Goal: Task Accomplishment & Management: Manage account settings

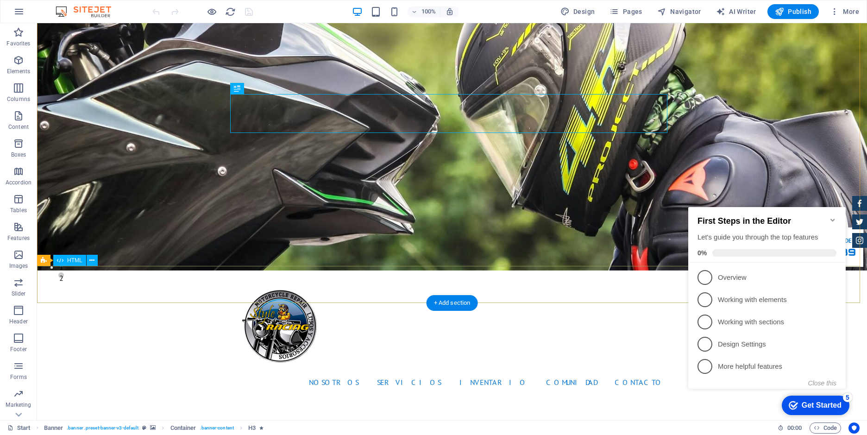
scroll to position [185, 0]
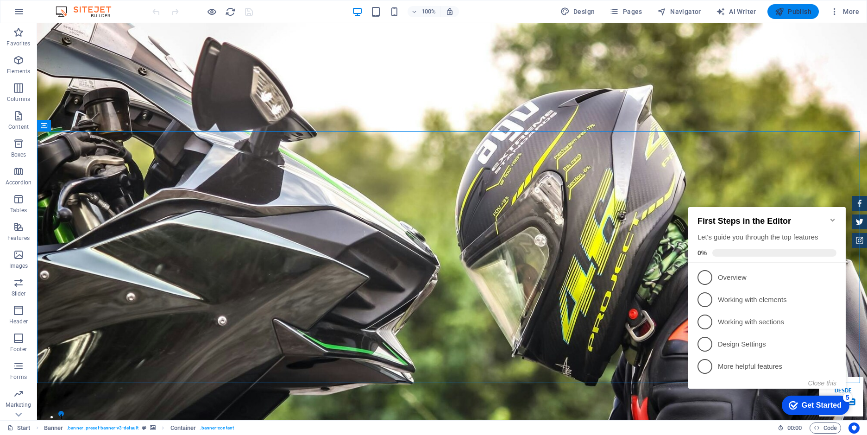
click at [804, 9] on span "Publish" at bounding box center [793, 11] width 37 height 9
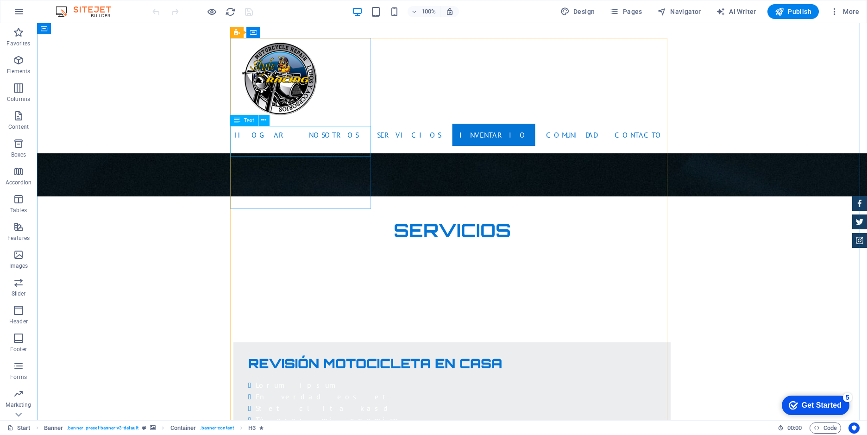
scroll to position [1390, 0]
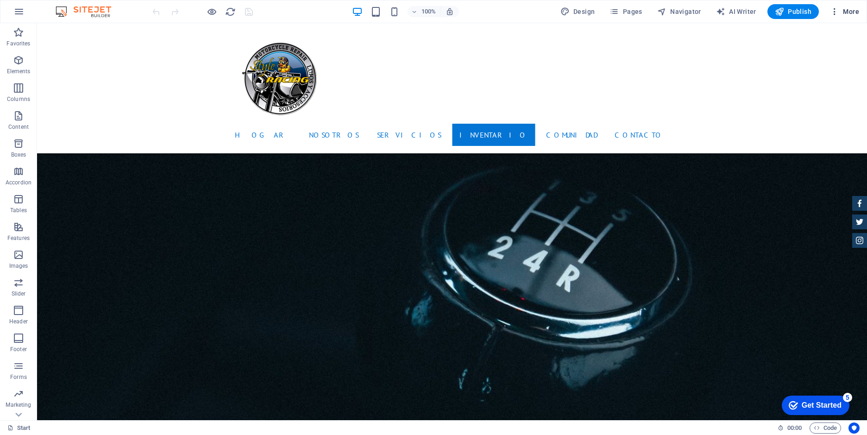
click at [835, 11] on icon "button" at bounding box center [834, 11] width 9 height 9
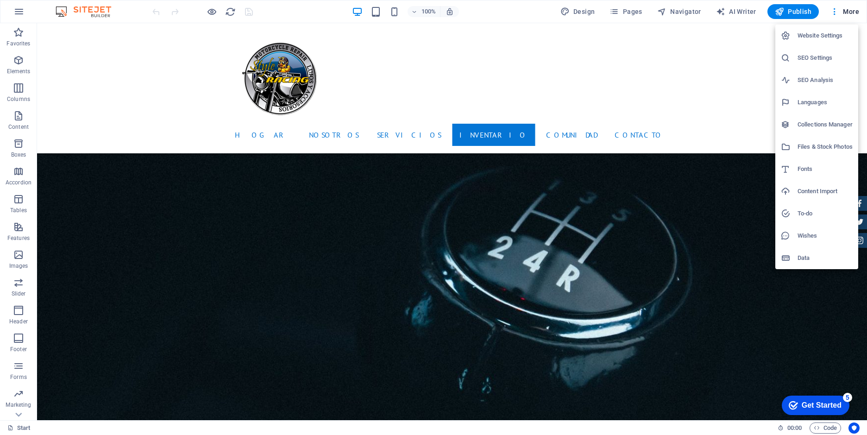
click at [821, 40] on h6 "Website Settings" at bounding box center [825, 35] width 55 height 11
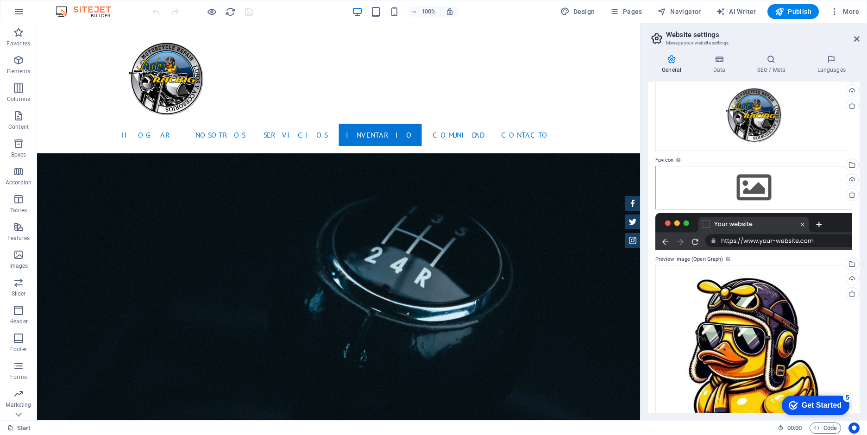
scroll to position [93, 0]
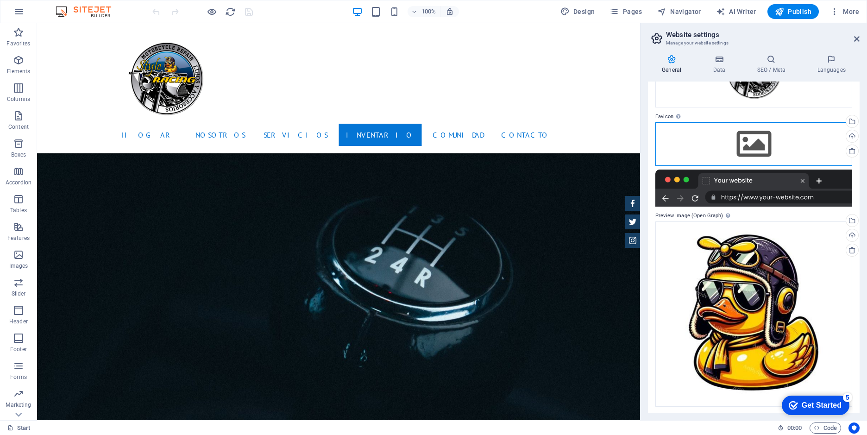
click at [787, 138] on div "Drag files here, click to choose files or select files from Files or our free s…" at bounding box center [754, 144] width 197 height 44
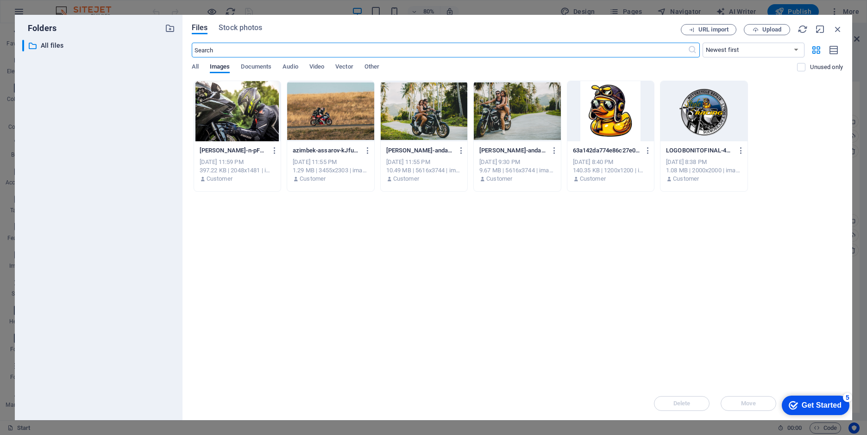
scroll to position [1489, 0]
click at [612, 109] on div at bounding box center [611, 111] width 87 height 60
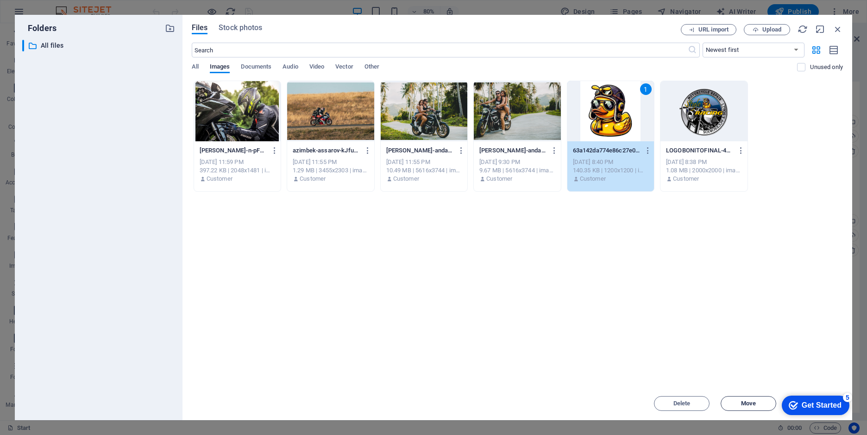
click at [753, 404] on span "Move" at bounding box center [748, 404] width 15 height 6
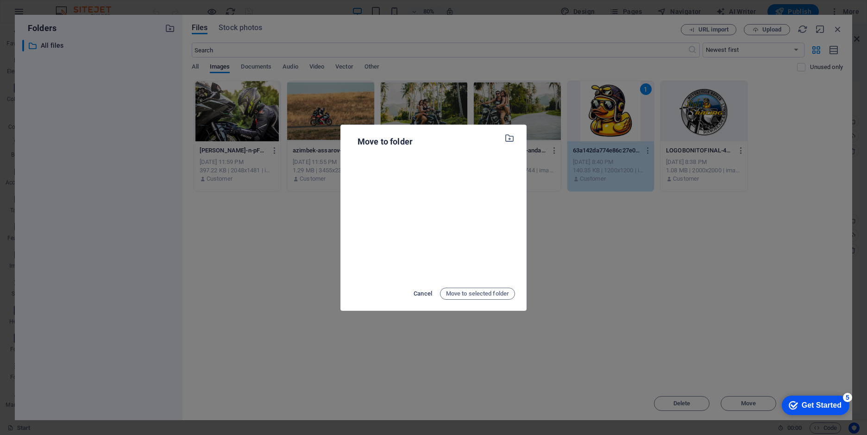
click at [422, 293] on span "Cancel" at bounding box center [423, 293] width 19 height 11
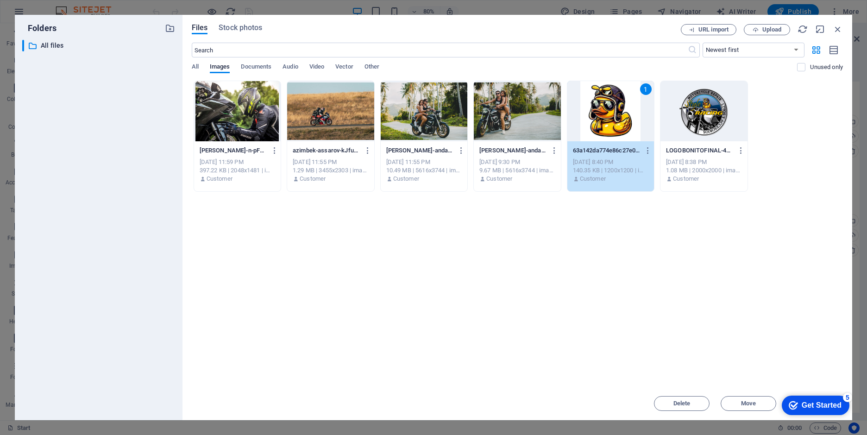
click at [603, 103] on div "1" at bounding box center [611, 111] width 87 height 60
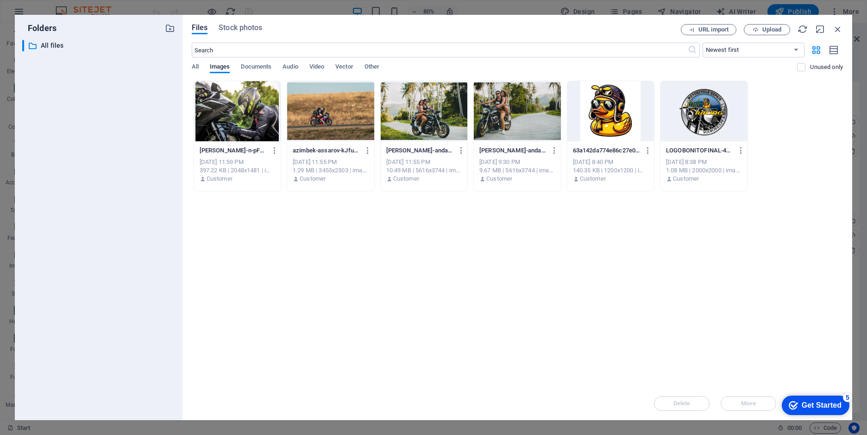
click at [603, 103] on div at bounding box center [611, 111] width 87 height 60
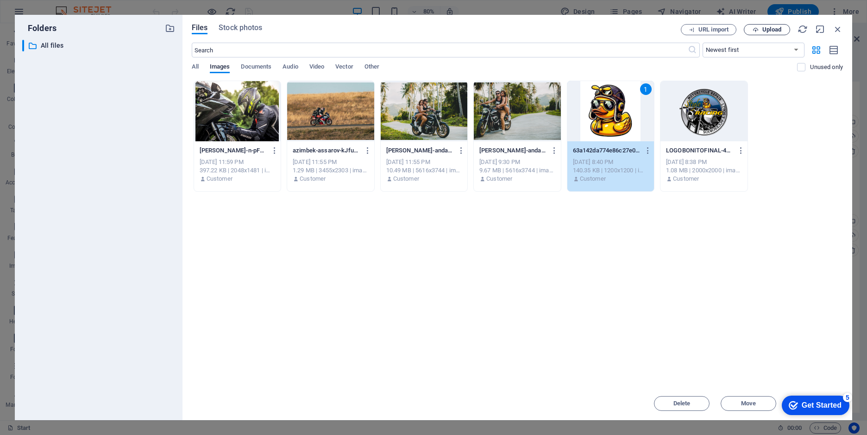
click at [759, 28] on span "Upload" at bounding box center [767, 30] width 38 height 6
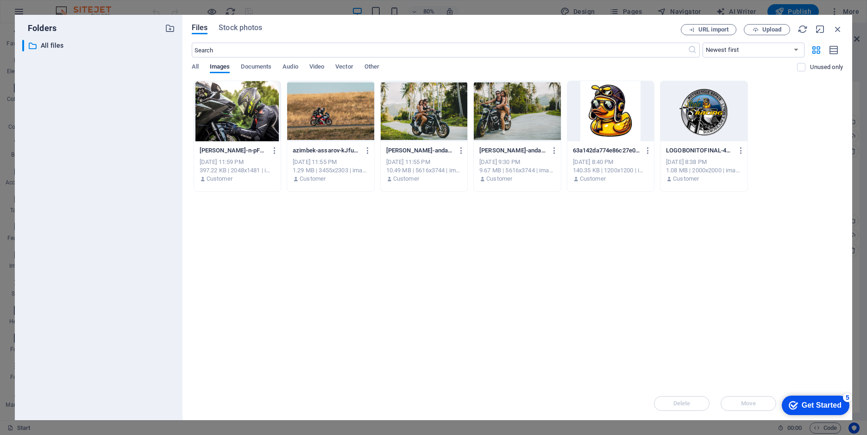
click at [599, 99] on div at bounding box center [611, 111] width 87 height 60
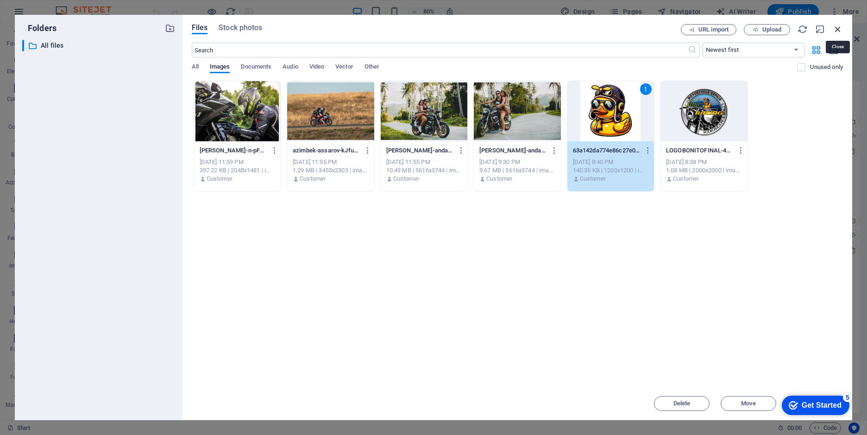
click at [839, 26] on icon "button" at bounding box center [838, 29] width 10 height 10
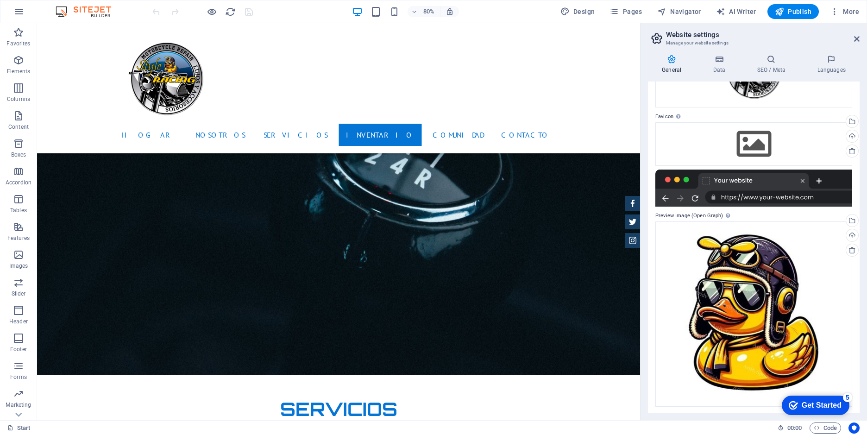
scroll to position [1390, 0]
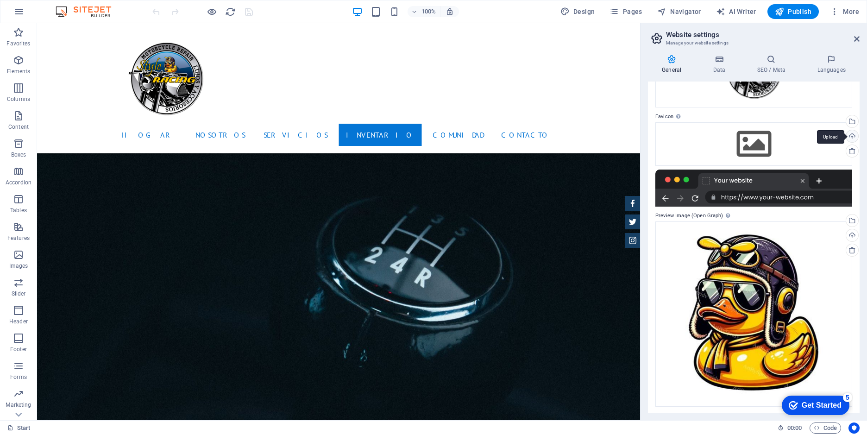
click at [850, 136] on div "Upload" at bounding box center [852, 137] width 14 height 14
click at [852, 122] on div "Select files from the file manager, stock photos, or upload file(s)" at bounding box center [852, 122] width 14 height 14
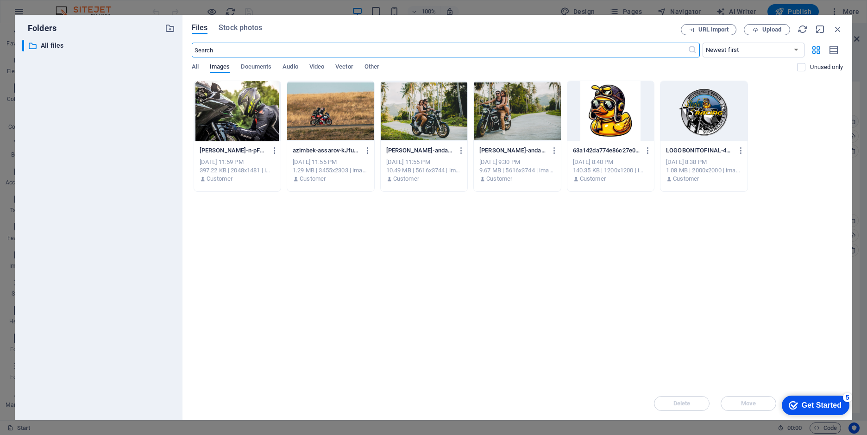
scroll to position [1489, 0]
click at [620, 113] on div at bounding box center [611, 111] width 87 height 60
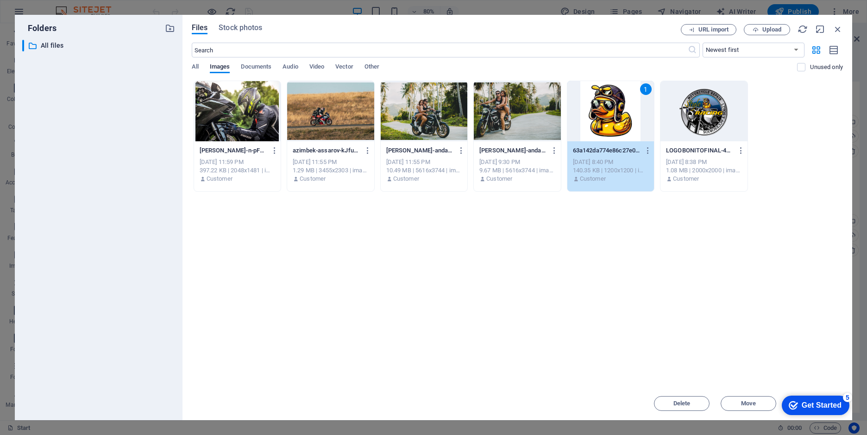
drag, startPoint x: 827, startPoint y: 406, endPoint x: 921, endPoint y: 593, distance: 209.5
click at [830, 405] on div "Get Started" at bounding box center [822, 405] width 40 height 8
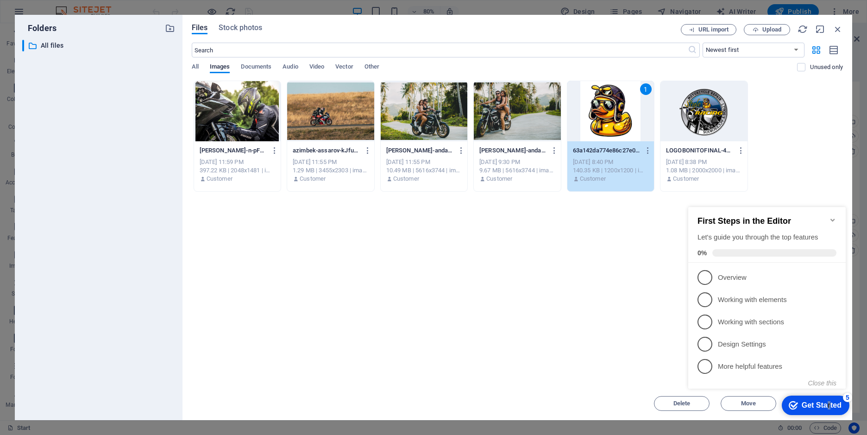
click at [804, 135] on div "anh-tr-n-pFq73TQlpvo-unsplash-u1HVtWgjU3hEokjJ2nJA4Q.jpg anh-tr-n-pFq73TQlpvo-u…" at bounding box center [517, 136] width 651 height 111
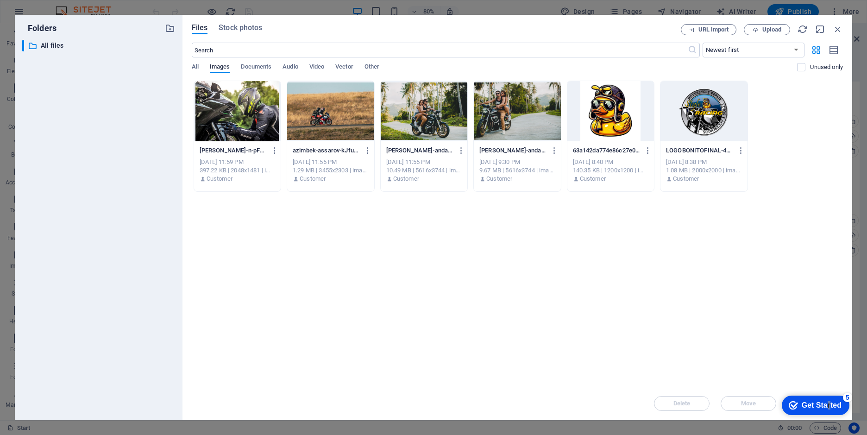
click at [627, 105] on div at bounding box center [611, 111] width 87 height 60
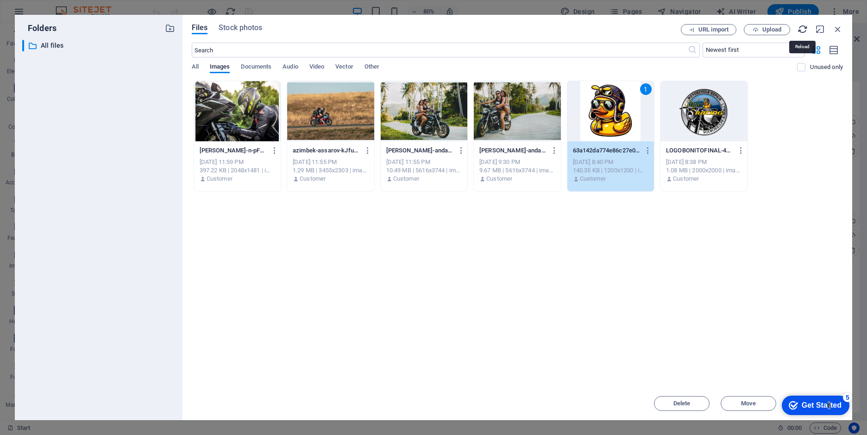
click at [803, 30] on icon "button" at bounding box center [803, 29] width 10 height 10
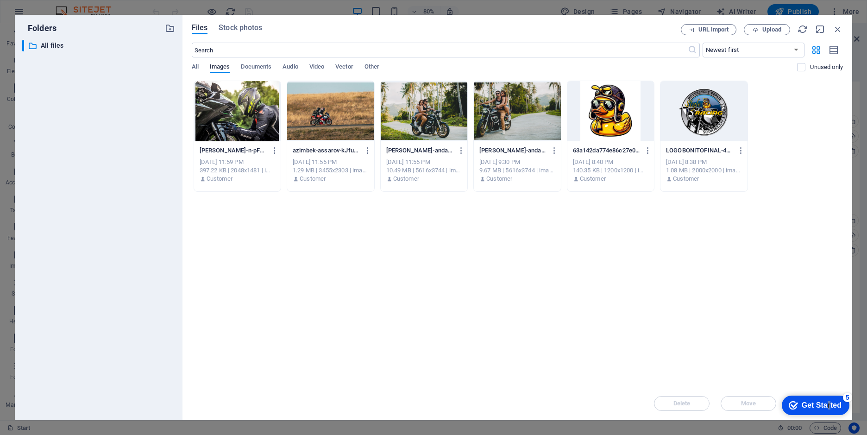
click at [242, 285] on div "Drop files here to upload them instantly anh-tr-n-pFq73TQlpvo-unsplash-u1HVtWgj…" at bounding box center [517, 234] width 651 height 306
drag, startPoint x: 636, startPoint y: 129, endPoint x: 745, endPoint y: 92, distance: 115.7
click at [635, 129] on div at bounding box center [611, 111] width 87 height 60
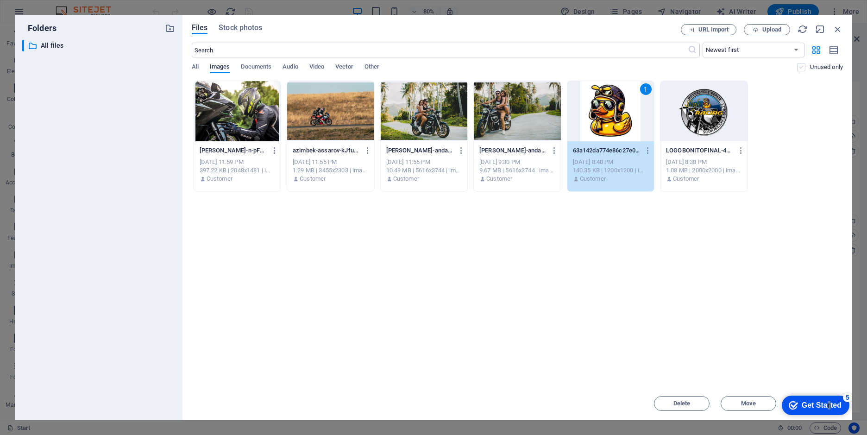
click at [803, 67] on label at bounding box center [801, 67] width 8 height 8
click at [0, 0] on input "checkbox" at bounding box center [0, 0] width 0 height 0
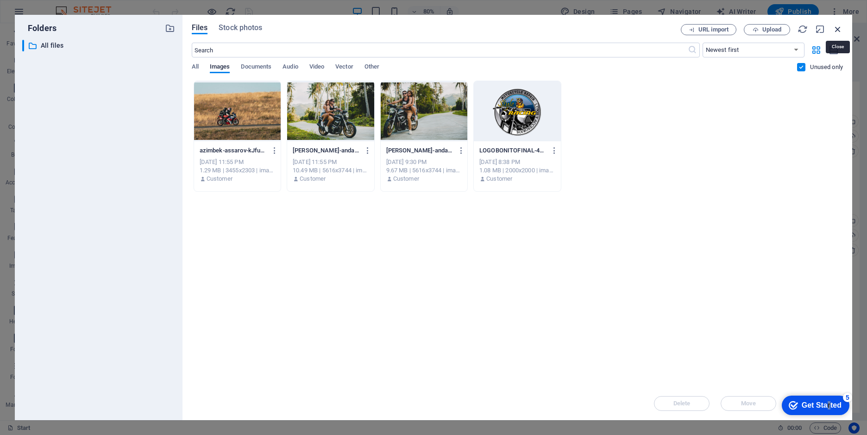
click at [839, 30] on icon "button" at bounding box center [838, 29] width 10 height 10
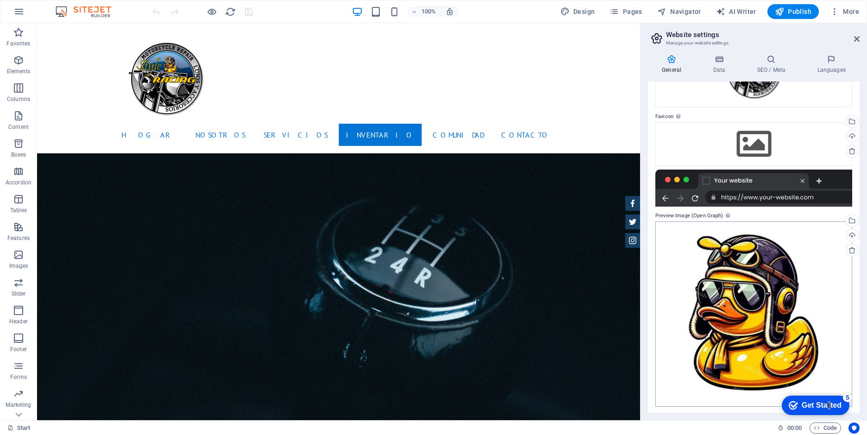
scroll to position [94, 0]
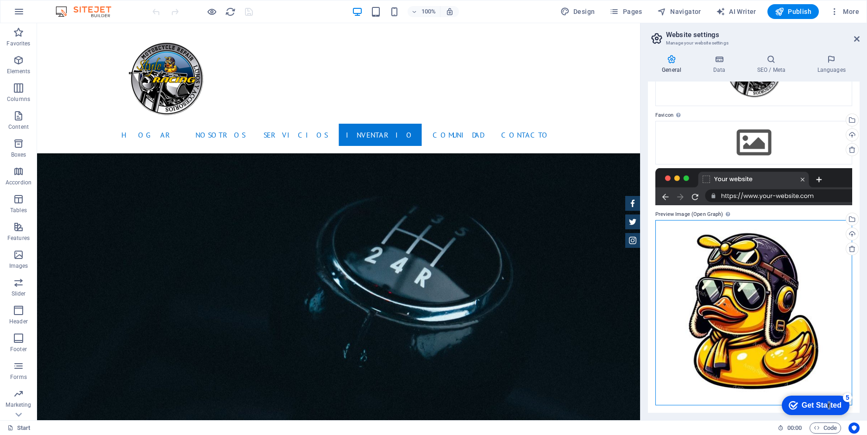
click at [737, 278] on div "Drag files here, click to choose files or select files from Files or our free s…" at bounding box center [754, 312] width 197 height 185
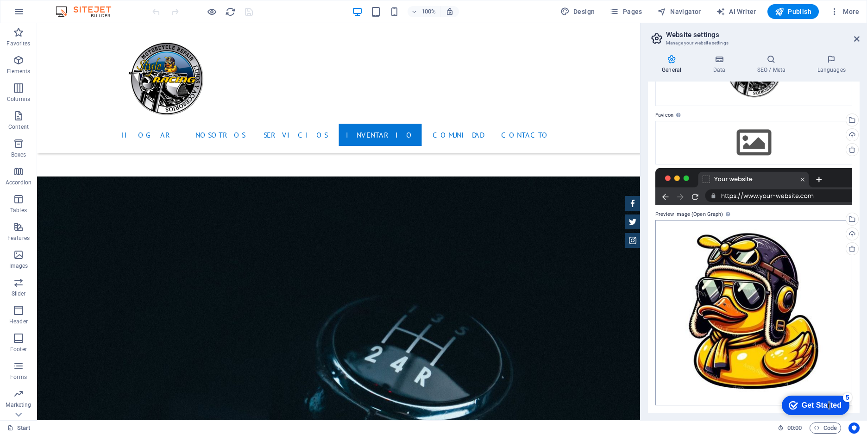
scroll to position [1489, 0]
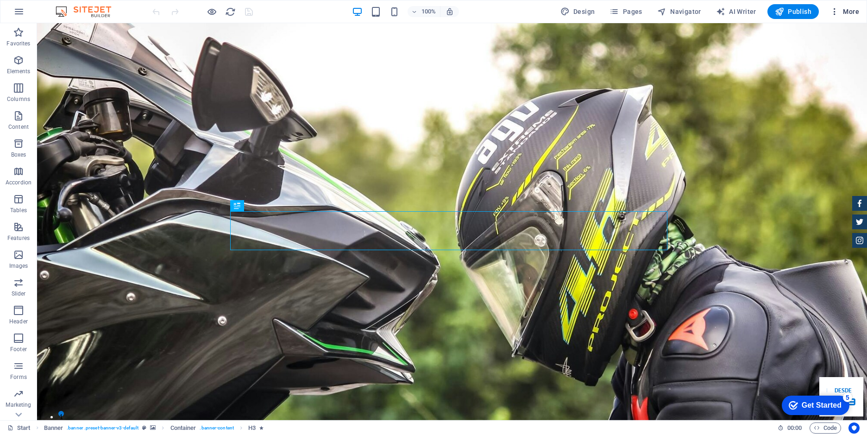
click at [838, 10] on icon "button" at bounding box center [834, 11] width 9 height 9
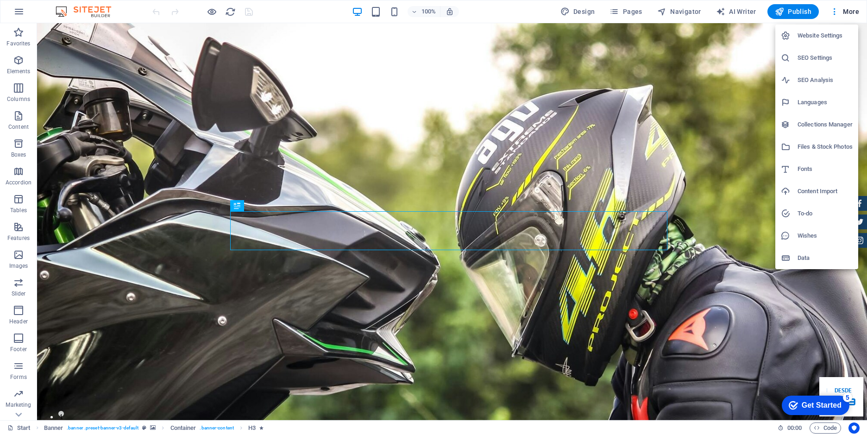
click at [820, 150] on h6 "Files & Stock Photos" at bounding box center [825, 146] width 55 height 11
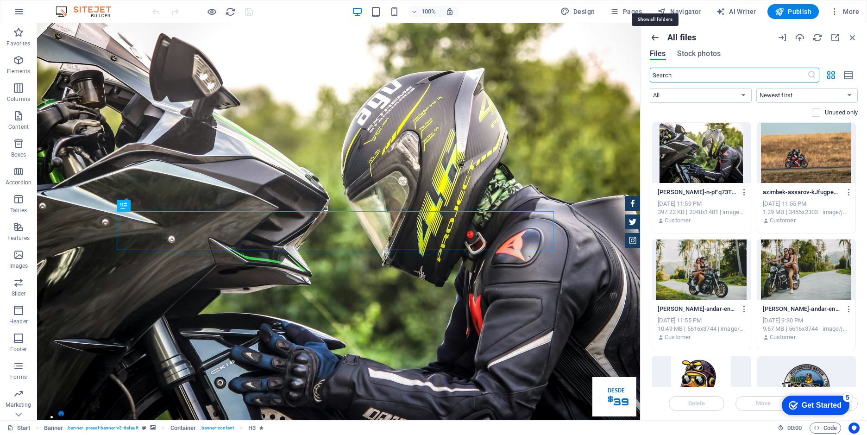
click at [654, 35] on icon "button" at bounding box center [655, 37] width 10 height 10
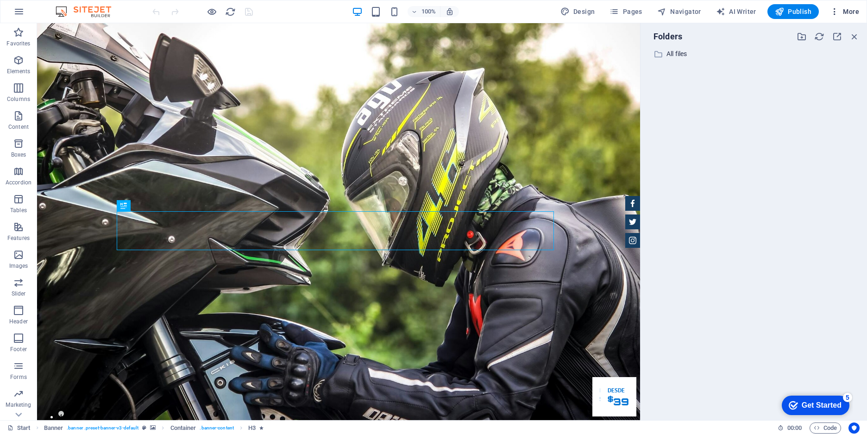
click at [844, 8] on span "More" at bounding box center [844, 11] width 29 height 9
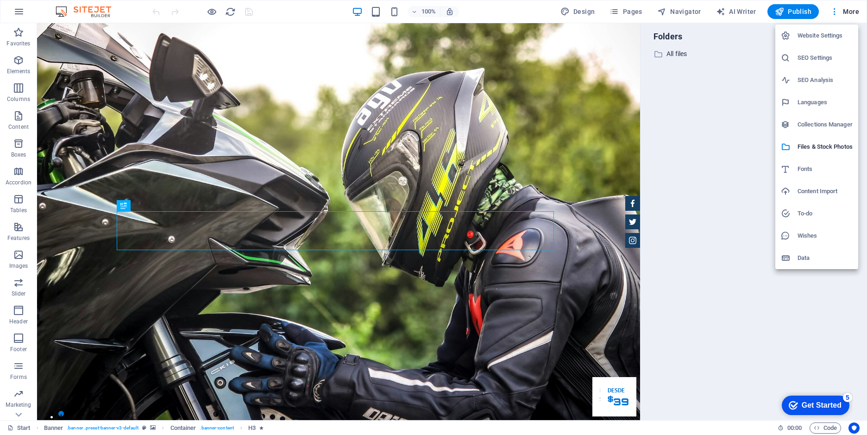
click at [817, 213] on h6 "To-do" at bounding box center [825, 213] width 55 height 11
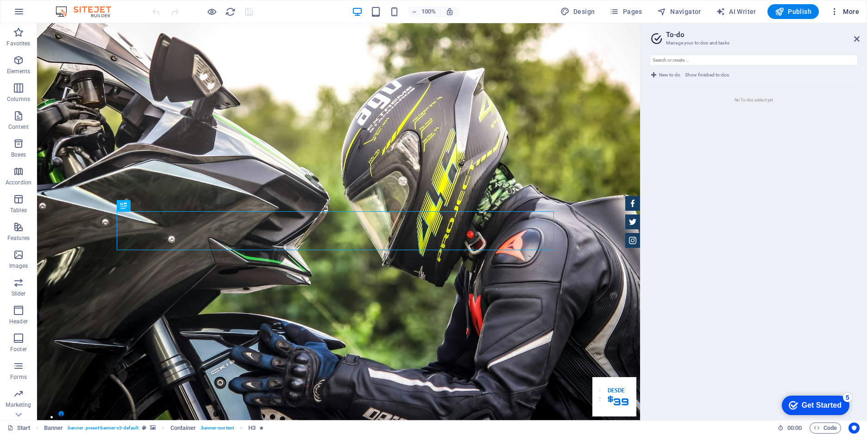
click at [853, 12] on span "More" at bounding box center [844, 11] width 29 height 9
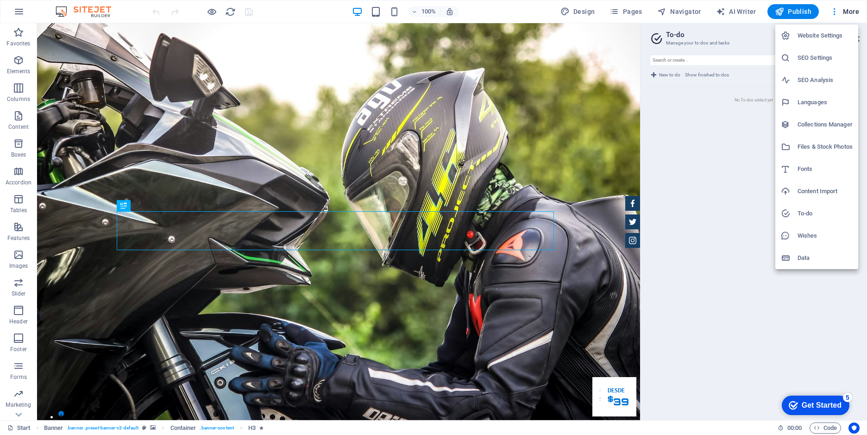
click at [811, 35] on h6 "Website Settings" at bounding box center [825, 35] width 55 height 11
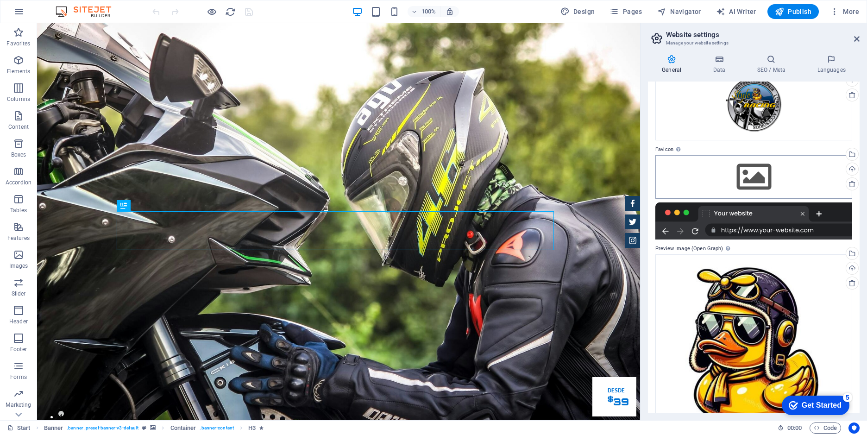
scroll to position [94, 0]
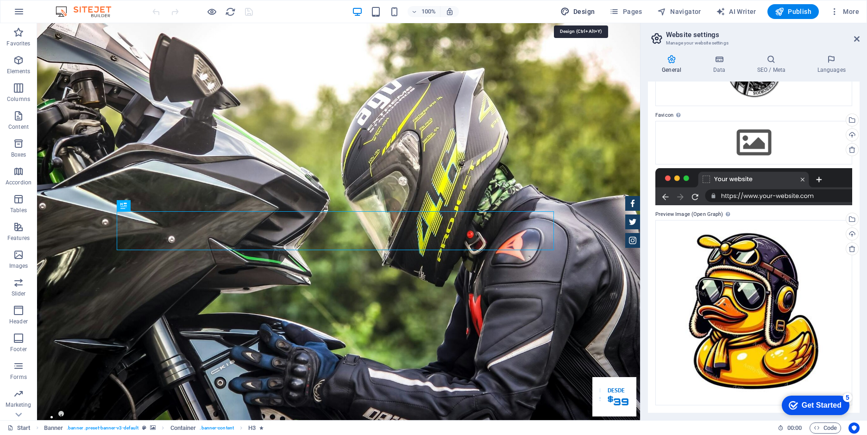
click at [578, 12] on span "Design" at bounding box center [578, 11] width 35 height 9
select select "px"
select select "400"
select select "px"
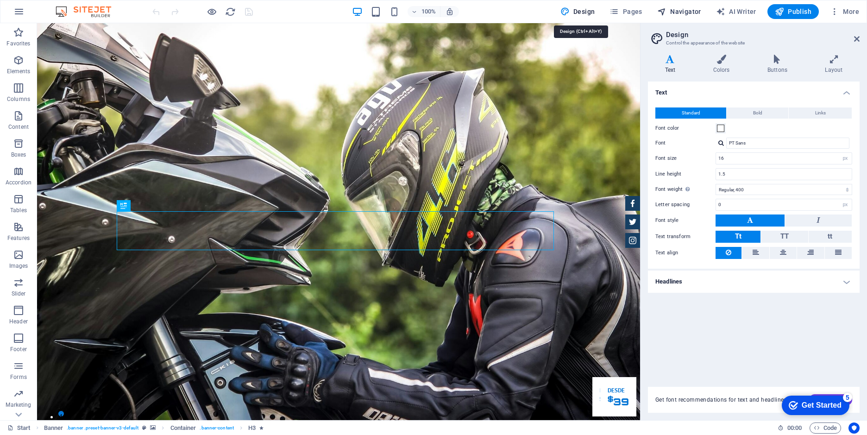
click at [685, 7] on span "Navigator" at bounding box center [679, 11] width 44 height 9
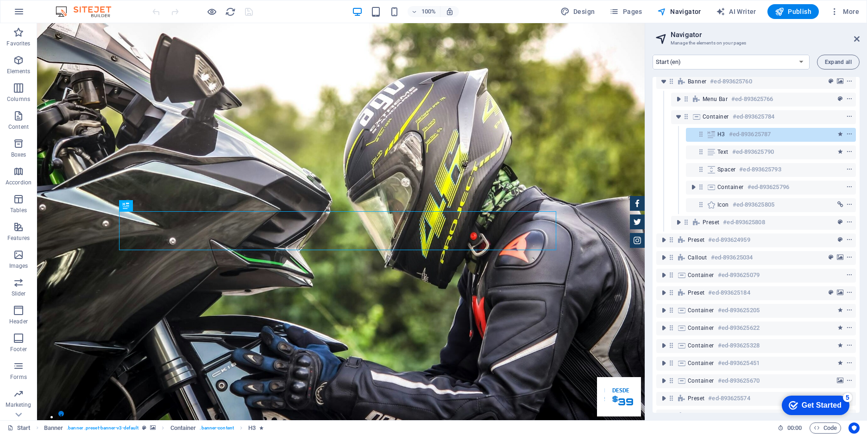
scroll to position [0, 0]
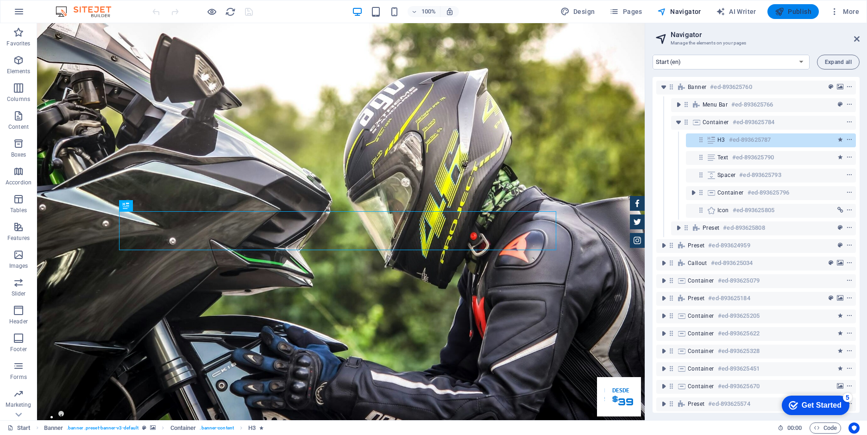
click at [789, 12] on span "Publish" at bounding box center [793, 11] width 37 height 9
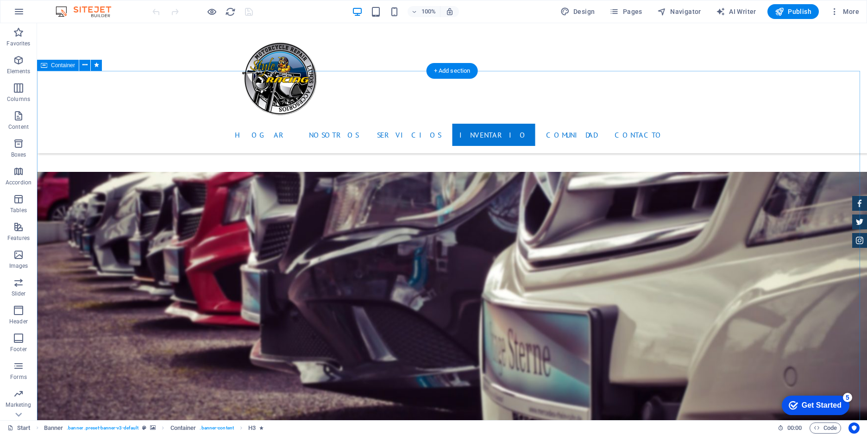
scroll to position [2594, 0]
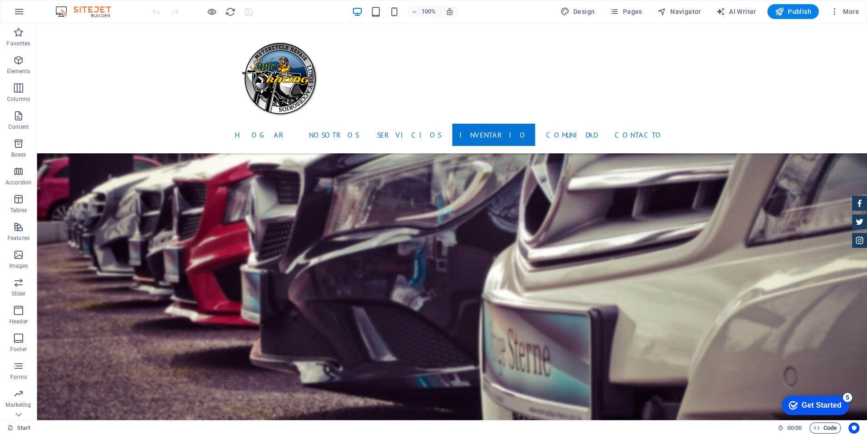
click at [826, 427] on span "Code" at bounding box center [825, 428] width 23 height 11
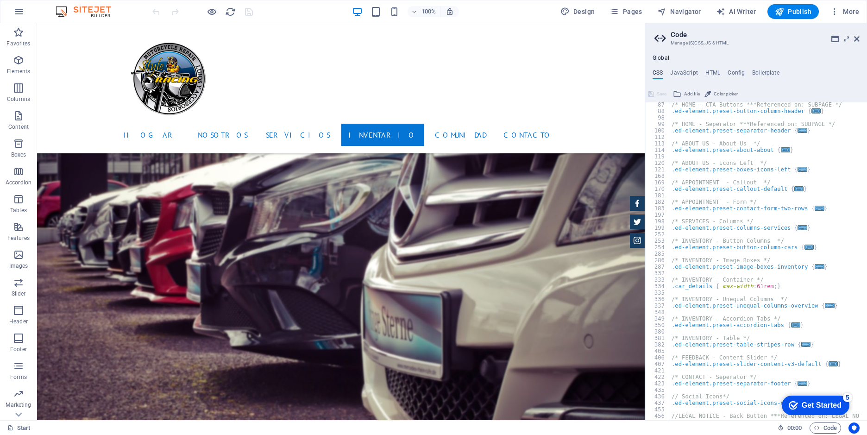
scroll to position [318, 0]
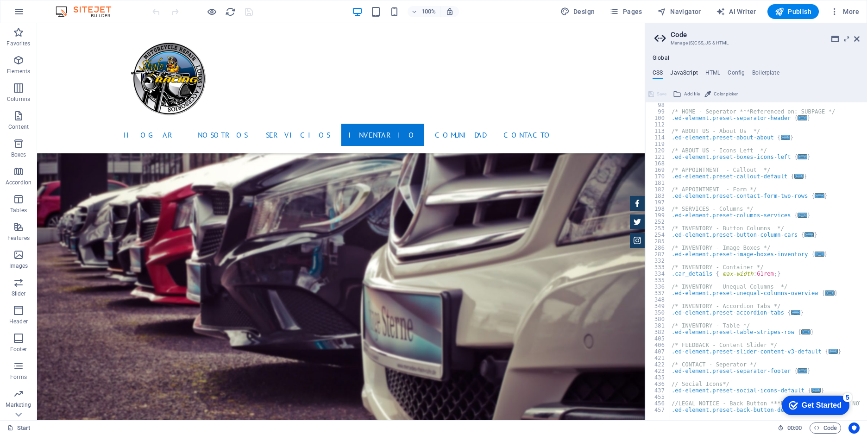
click at [682, 72] on h4 "JavaScript" at bounding box center [683, 74] width 27 height 10
type textarea "/* JS for preset "Menu V2" */"
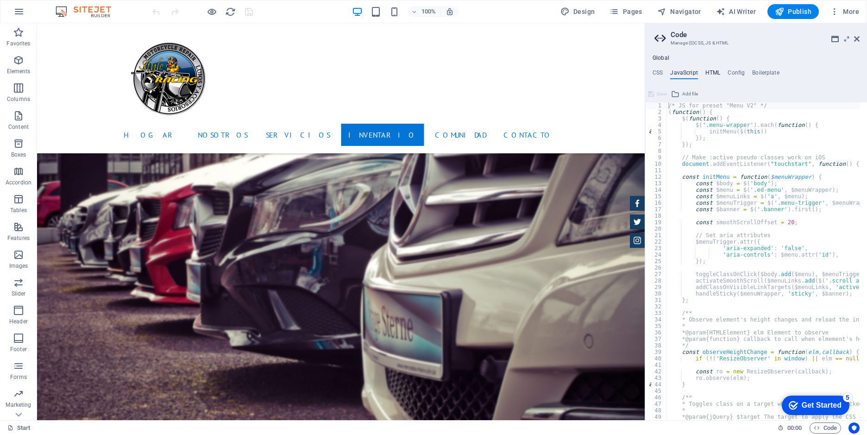
click at [713, 71] on h4 "HTML" at bounding box center [713, 74] width 15 height 10
type textarea "<a href="#main-content" class="wv-link-content button">Skip to main content</a>"
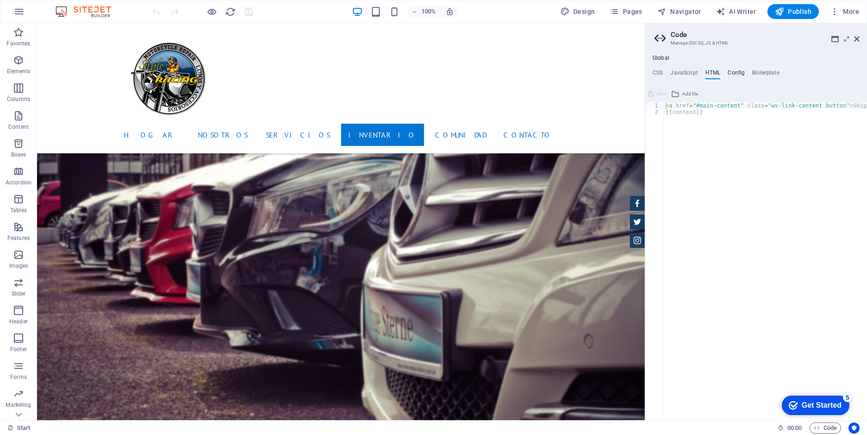
click at [731, 74] on h4 "Config" at bounding box center [736, 74] width 17 height 10
type textarea "$color-background: #ffffff;"
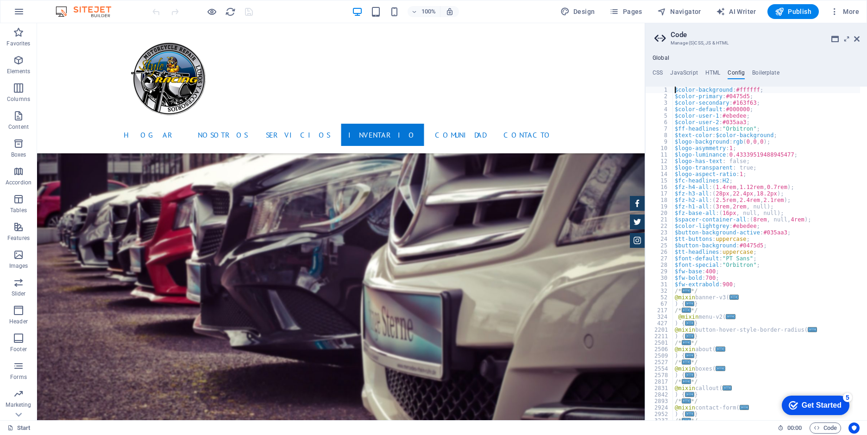
scroll to position [0, 0]
click at [768, 72] on h4 "Boilerplate" at bounding box center [765, 74] width 27 height 10
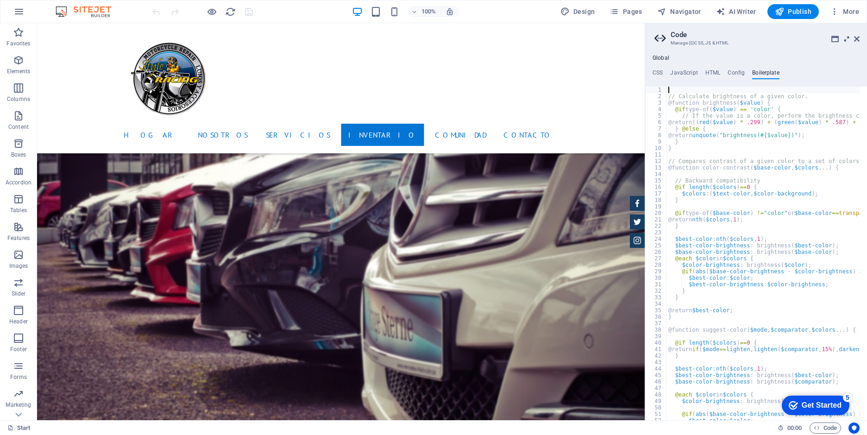
click at [847, 39] on icon at bounding box center [847, 38] width 0 height 7
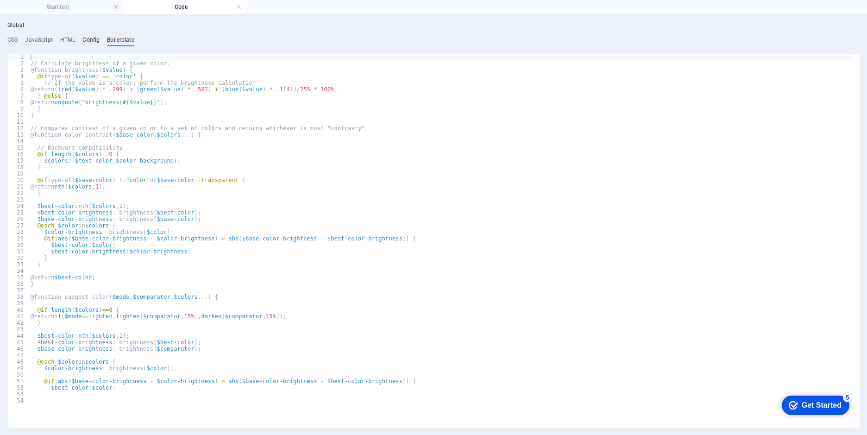
click at [91, 38] on h4 "Config" at bounding box center [90, 42] width 17 height 10
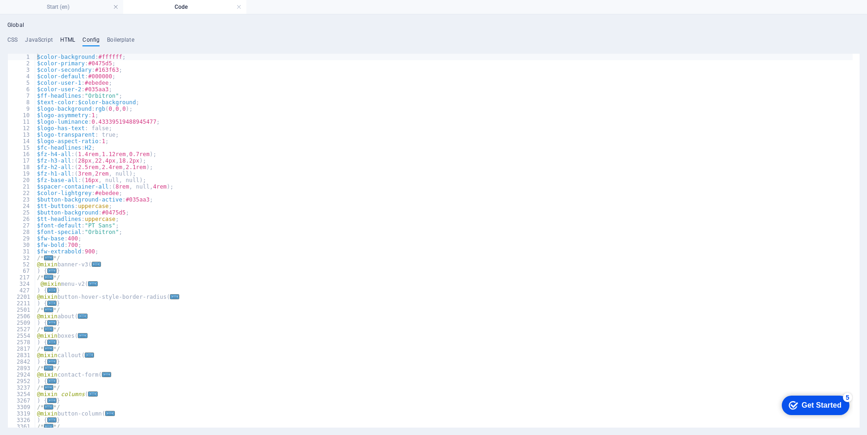
click at [67, 40] on h4 "HTML" at bounding box center [67, 42] width 15 height 10
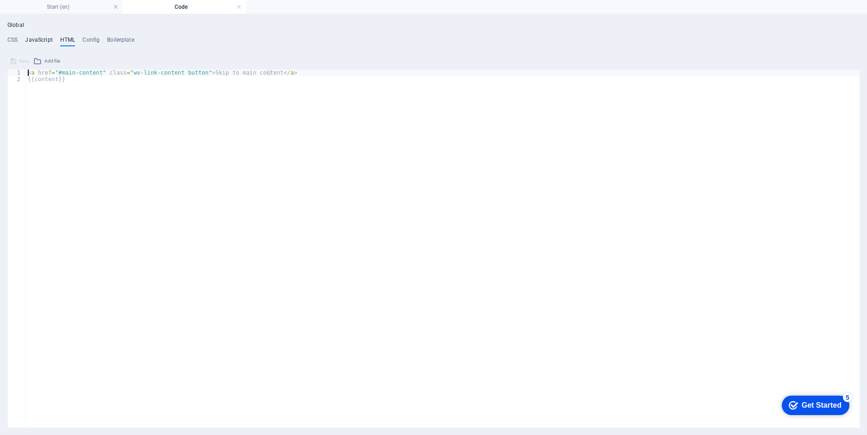
click at [48, 42] on h4 "JavaScript" at bounding box center [38, 42] width 27 height 10
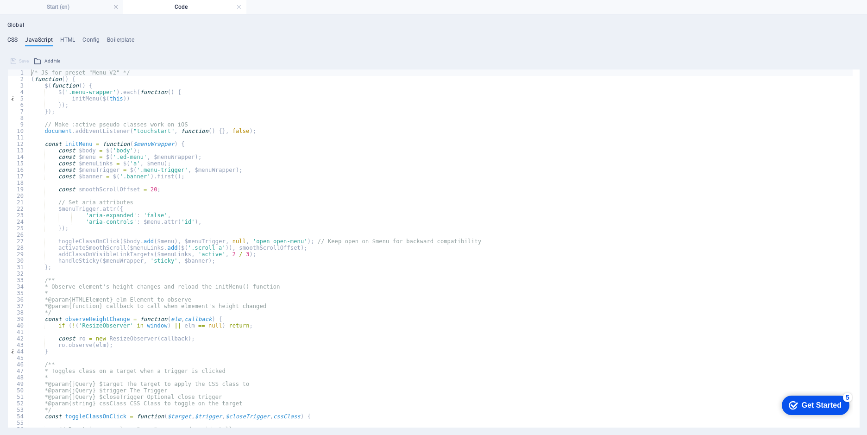
click at [10, 37] on h4 "CSS" at bounding box center [12, 42] width 10 height 10
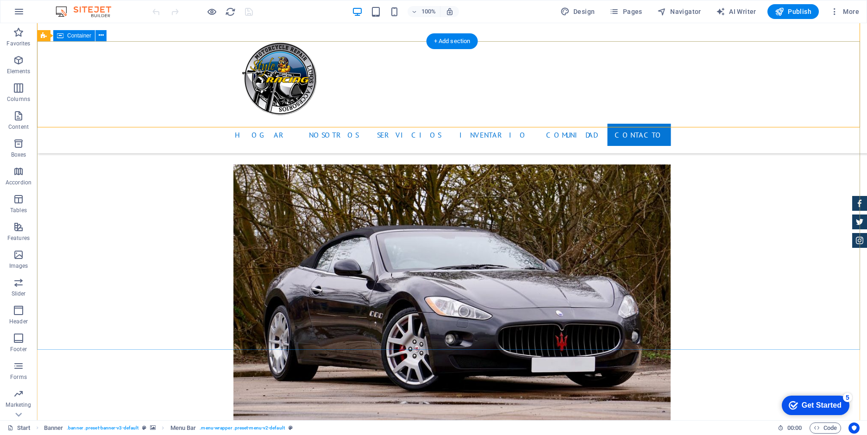
scroll to position [3825, 0]
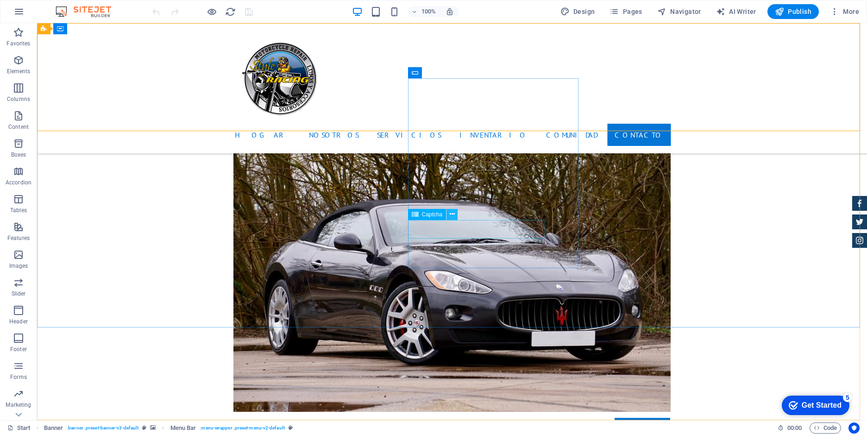
click at [451, 214] on icon at bounding box center [452, 214] width 5 height 10
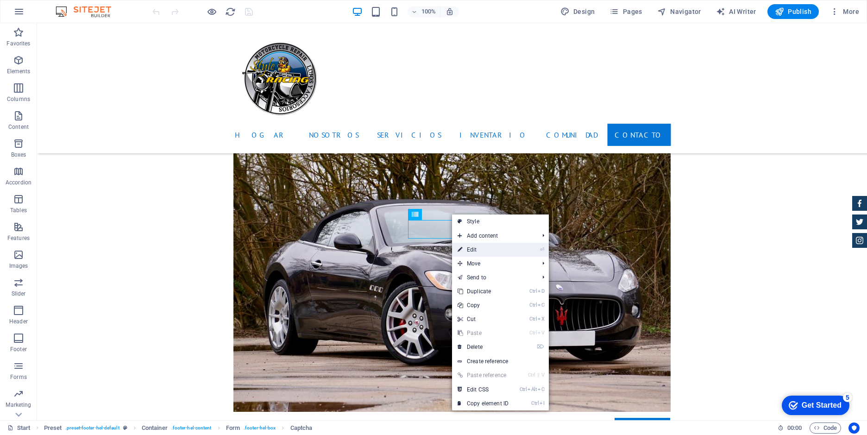
click at [466, 247] on link "⏎ Edit" at bounding box center [483, 250] width 62 height 14
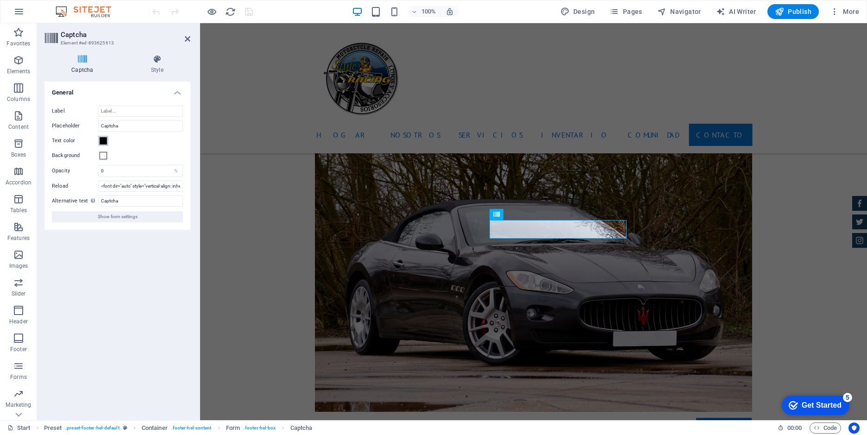
click at [101, 140] on span at bounding box center [103, 140] width 7 height 7
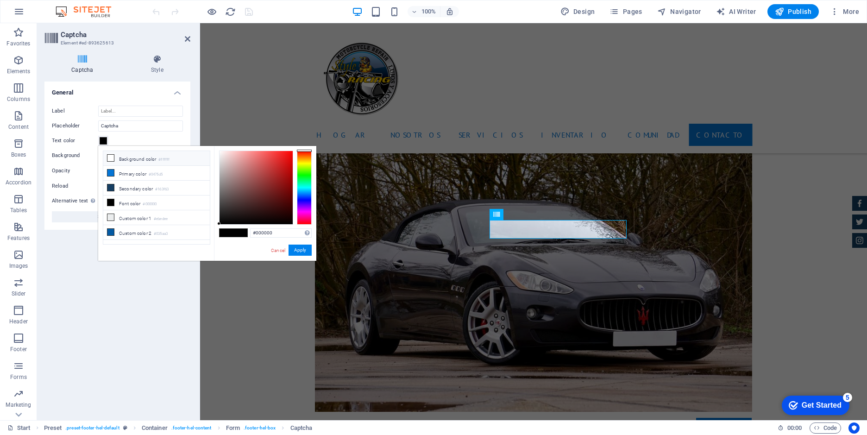
click at [109, 158] on icon at bounding box center [110, 158] width 6 height 6
type input "#ffffff"
click at [305, 249] on button "Apply" at bounding box center [300, 250] width 23 height 11
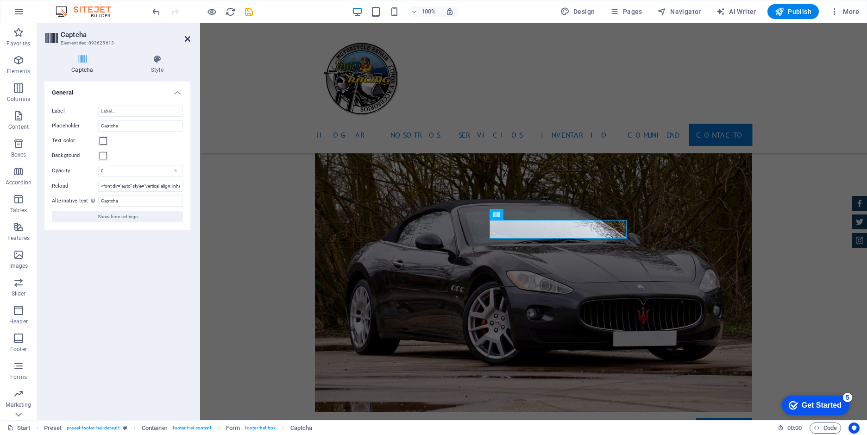
click at [187, 38] on icon at bounding box center [188, 38] width 6 height 7
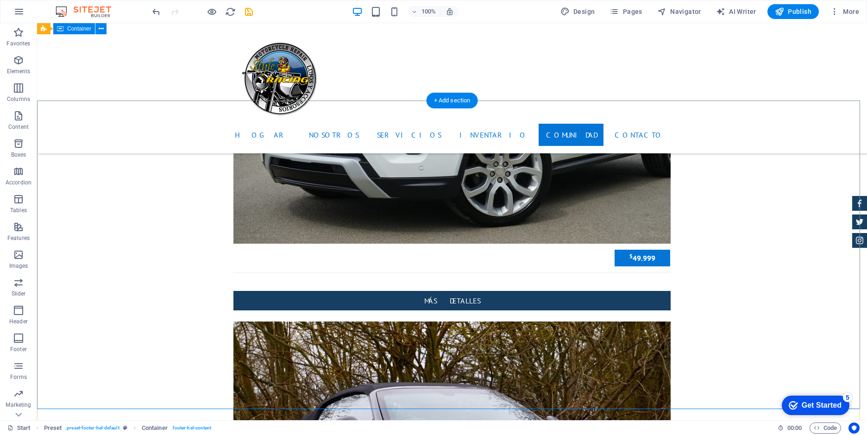
scroll to position [3640, 0]
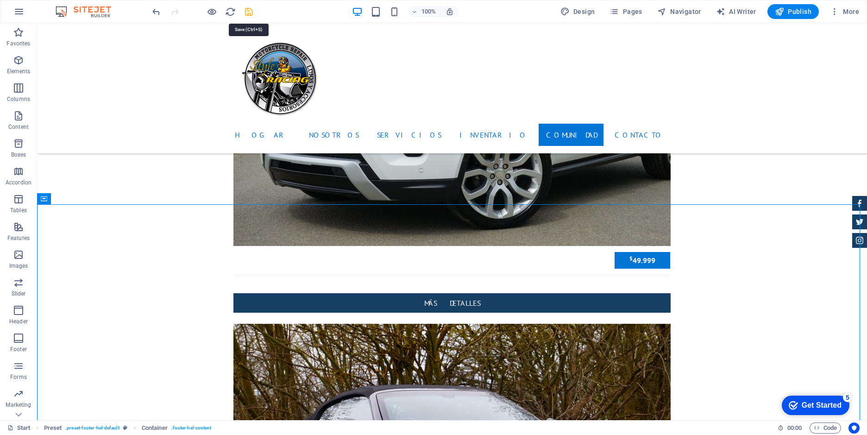
click at [249, 13] on icon "save" at bounding box center [249, 11] width 11 height 11
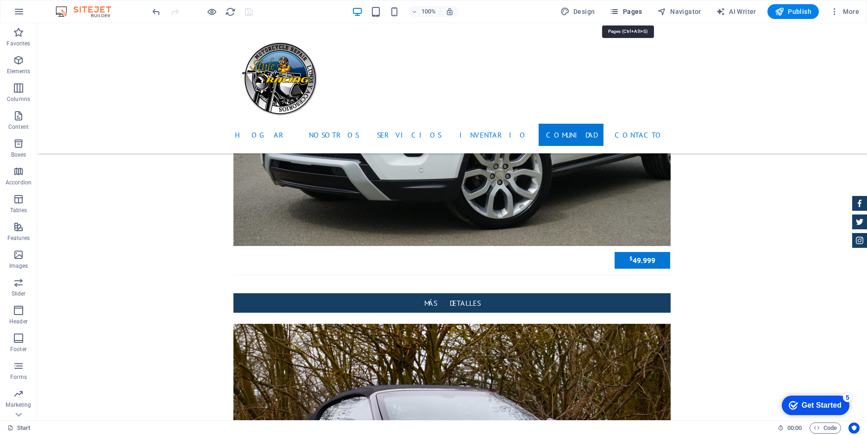
click at [619, 9] on icon "button" at bounding box center [614, 11] width 9 height 9
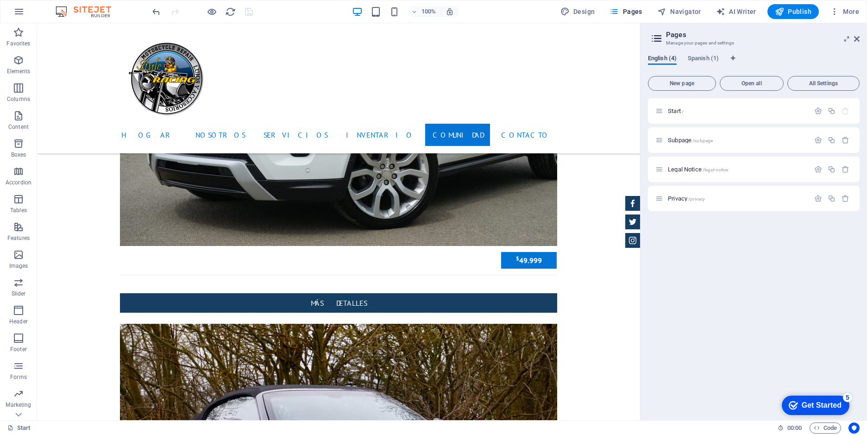
click at [659, 57] on span "English (4)" at bounding box center [662, 59] width 29 height 13
click at [701, 58] on span "Spanish (1)" at bounding box center [703, 59] width 31 height 13
click at [669, 60] on span "English (4)" at bounding box center [662, 59] width 29 height 13
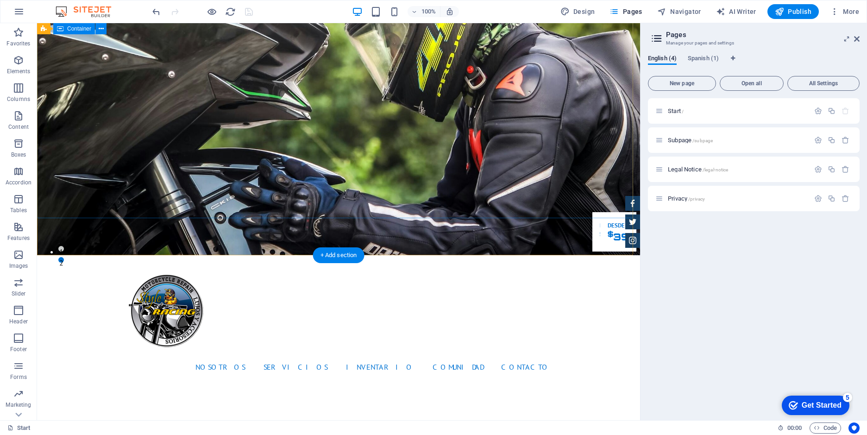
scroll to position [0, 0]
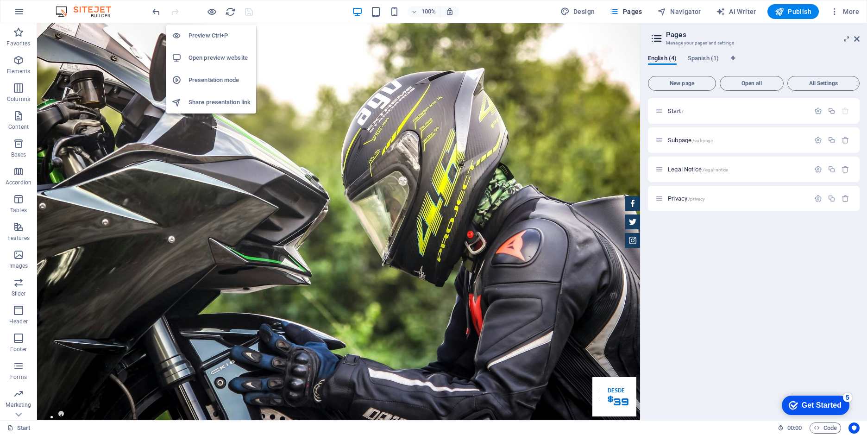
click at [210, 34] on h6 "Preview Ctrl+P" at bounding box center [220, 35] width 62 height 11
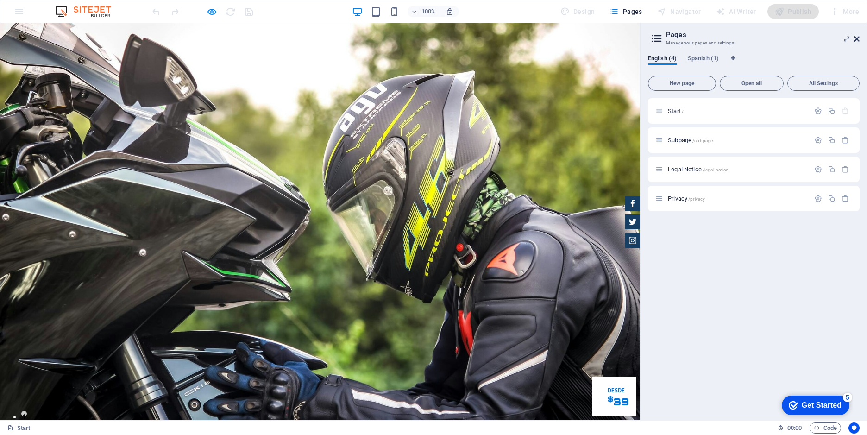
click at [855, 39] on icon at bounding box center [857, 38] width 6 height 7
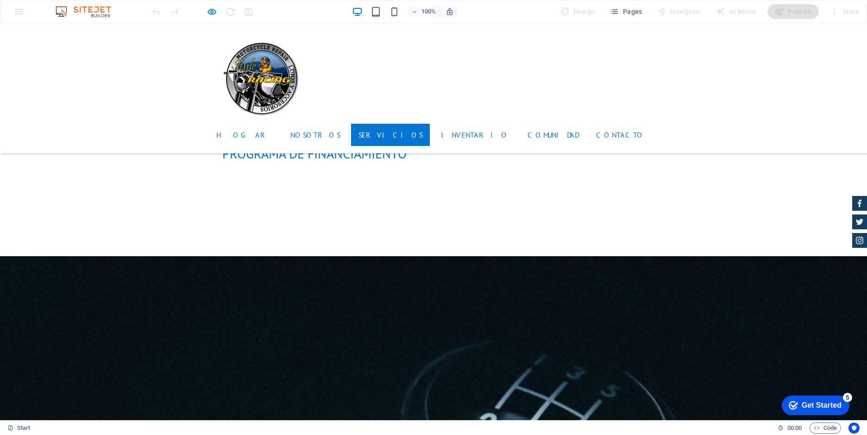
scroll to position [1224, 0]
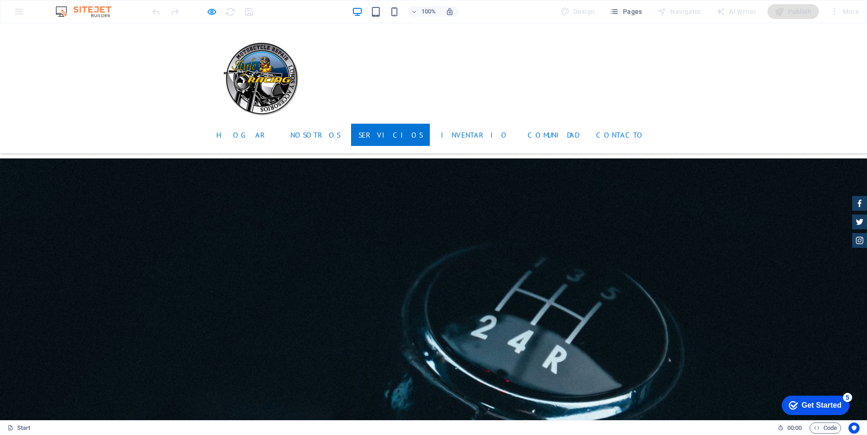
scroll to position [1456, 0]
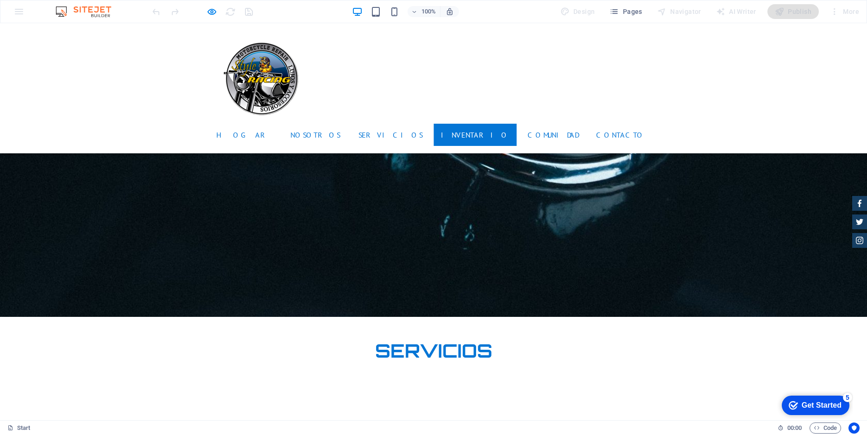
scroll to position [1548, 0]
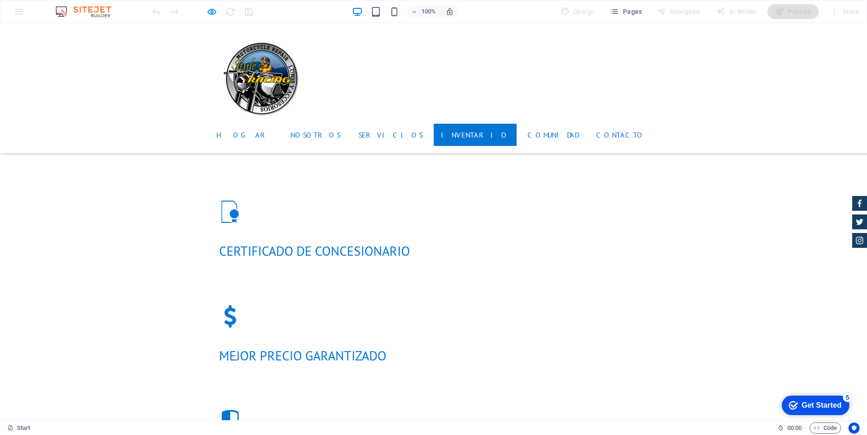
drag, startPoint x: 254, startPoint y: 265, endPoint x: 569, endPoint y: 394, distance: 339.9
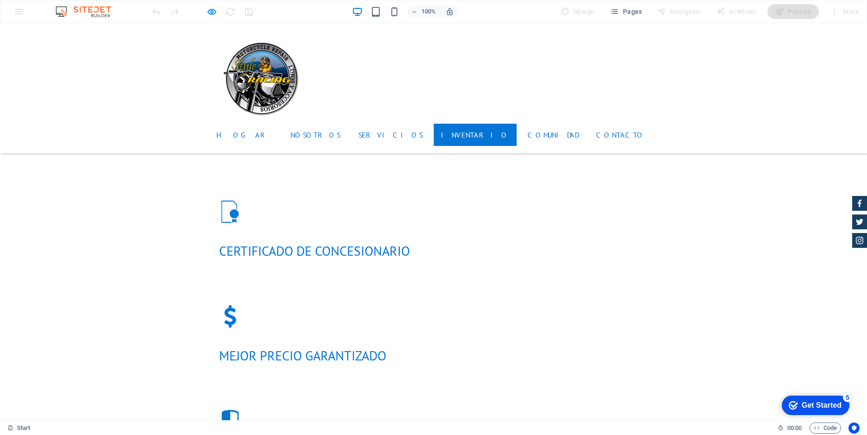
drag, startPoint x: 229, startPoint y: 260, endPoint x: 644, endPoint y: 332, distance: 420.8
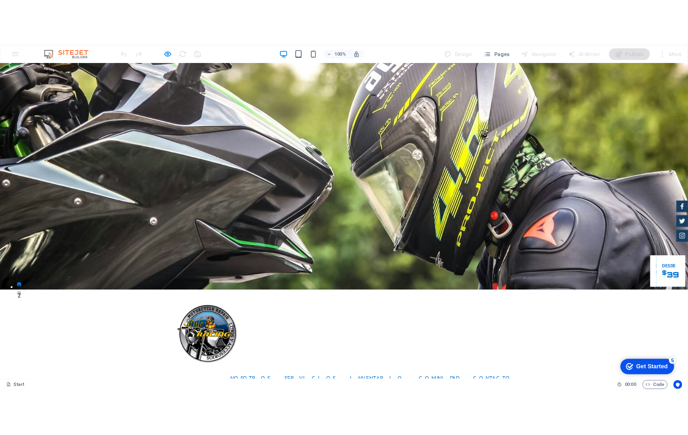
scroll to position [0, 0]
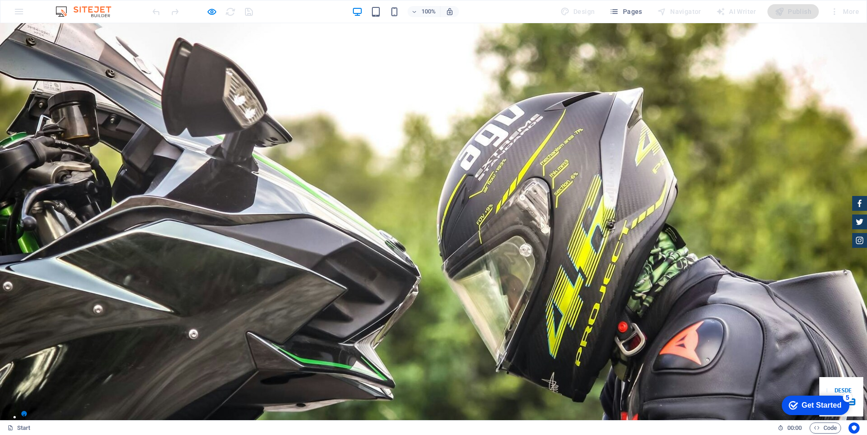
click at [103, 7] on img at bounding box center [87, 11] width 69 height 11
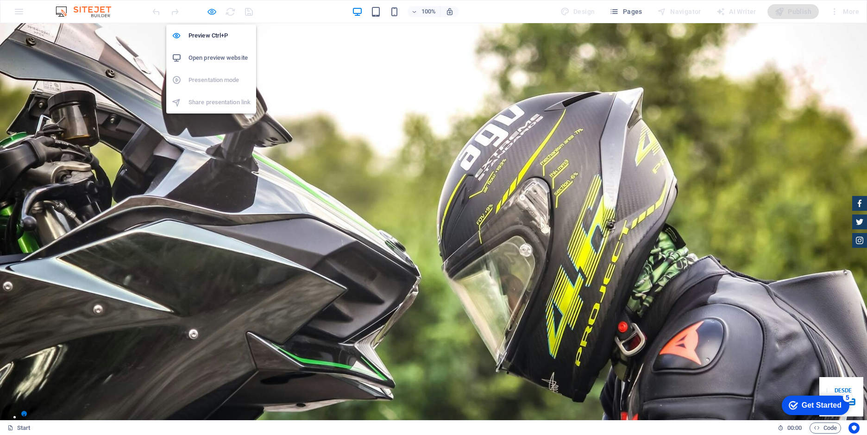
click at [213, 11] on icon "button" at bounding box center [212, 11] width 11 height 11
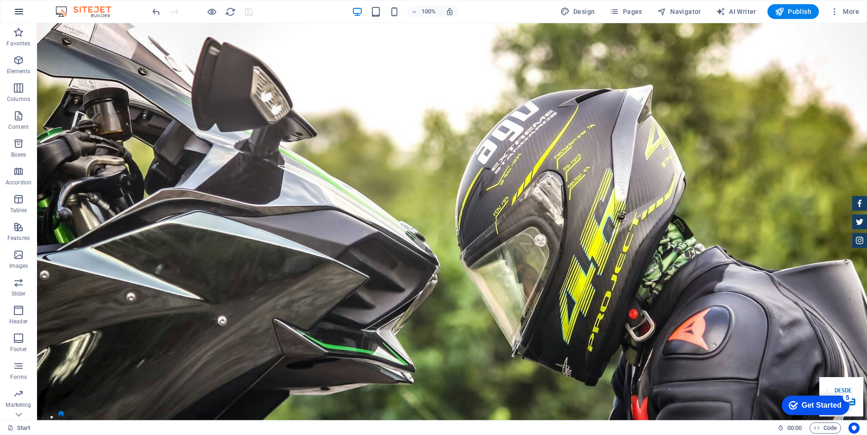
click at [21, 6] on icon "button" at bounding box center [18, 11] width 11 height 11
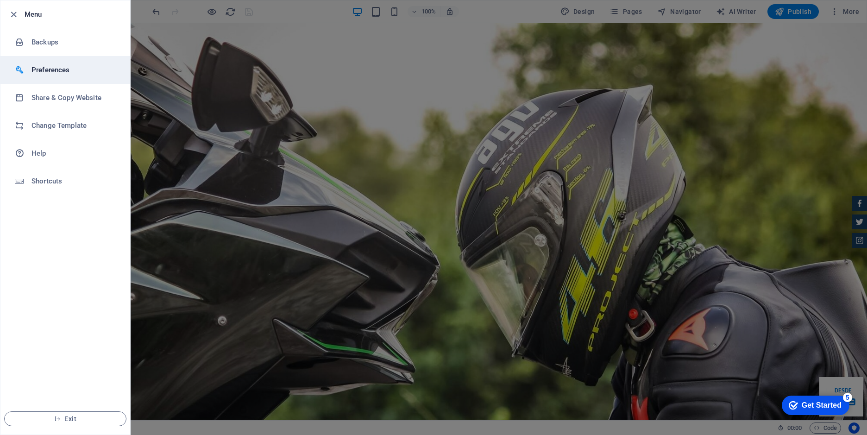
click at [53, 67] on h6 "Preferences" at bounding box center [75, 69] width 86 height 11
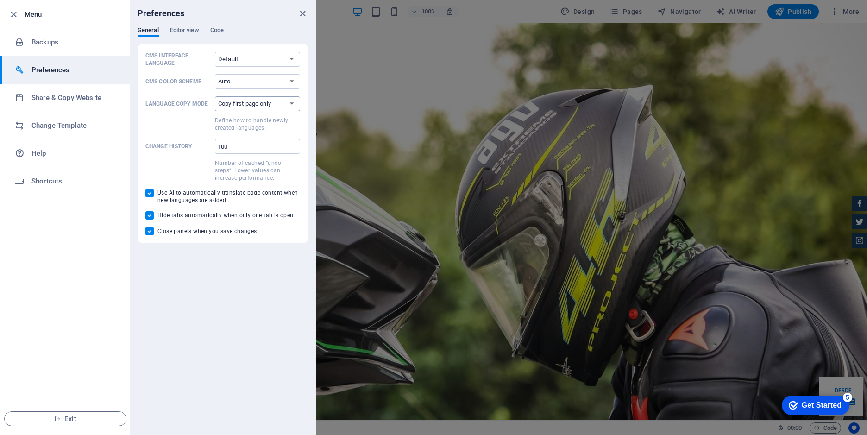
click at [290, 103] on select "Copy first page only Copy all pages" at bounding box center [257, 103] width 85 height 15
select select "all"
click at [215, 96] on select "Copy first page only Copy all pages" at bounding box center [257, 103] width 85 height 15
click at [183, 26] on span "Editor view" at bounding box center [184, 31] width 29 height 13
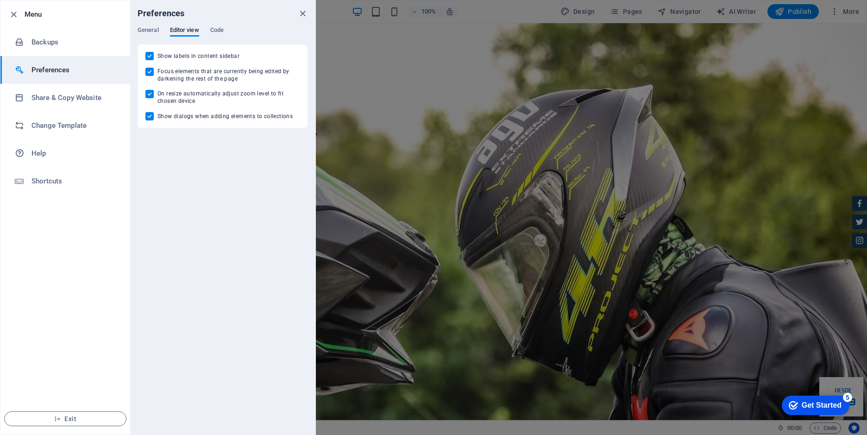
click at [216, 26] on div "Preferences" at bounding box center [222, 13] width 185 height 26
click at [216, 31] on span "Code" at bounding box center [216, 31] width 13 height 13
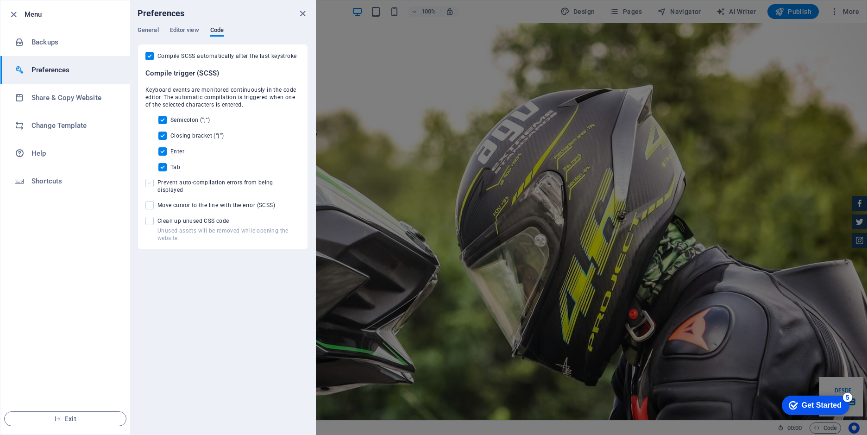
click at [151, 184] on span at bounding box center [149, 183] width 8 height 8
click at [151, 184] on input "Prevent auto-compilation errors from being displayed" at bounding box center [151, 183] width 12 height 8
checkbox input "true"
click at [151, 201] on span at bounding box center [149, 205] width 8 height 8
click at [151, 201] on input "Move cursor to the line with the error (SCSS)" at bounding box center [151, 205] width 12 height 8
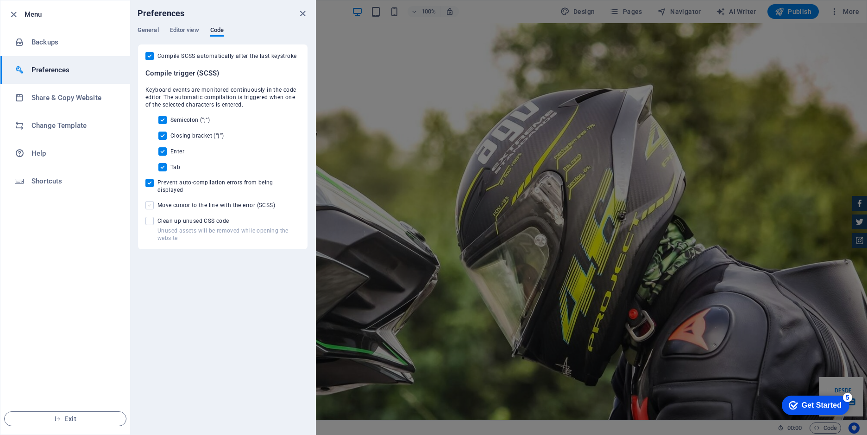
checkbox input "true"
click at [154, 217] on input "Unused assets will be removed while opening the website Clean up unused CSS code" at bounding box center [151, 221] width 12 height 8
checkbox input "true"
click at [306, 13] on icon "close" at bounding box center [302, 13] width 11 height 11
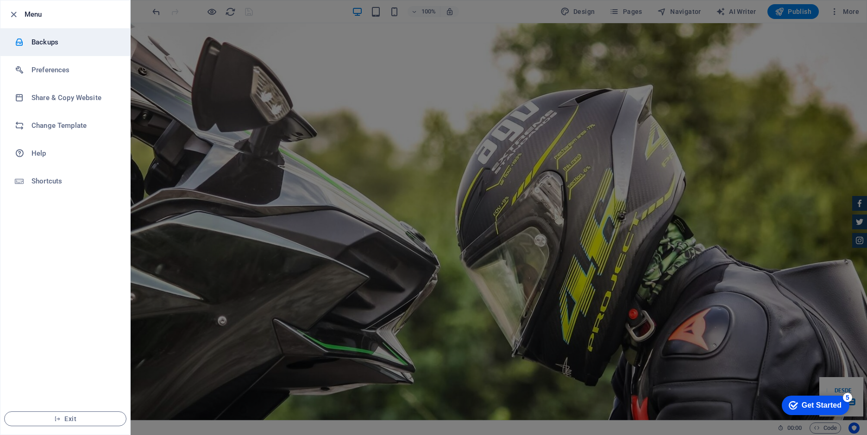
click at [50, 48] on li "Backups" at bounding box center [65, 42] width 130 height 28
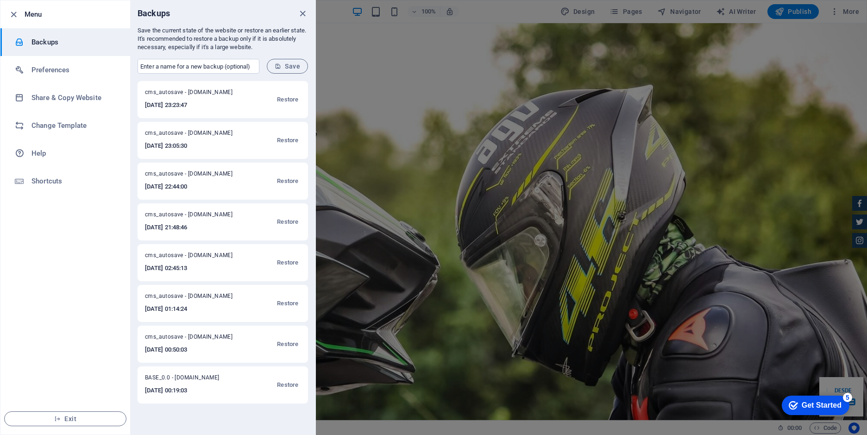
click at [183, 228] on h6 "2025-09-01 21:48:46" at bounding box center [195, 227] width 100 height 11
click at [179, 215] on span "cms_autosave - stylemotosracing.com" at bounding box center [195, 216] width 100 height 11
drag, startPoint x: 247, startPoint y: 214, endPoint x: 143, endPoint y: 216, distance: 103.8
click at [142, 217] on div "cms_autosave - stylemotosracing.com 2025-09-01 21:48:46 Restore" at bounding box center [223, 221] width 170 height 37
drag, startPoint x: 143, startPoint y: 216, endPoint x: 174, endPoint y: 215, distance: 31.1
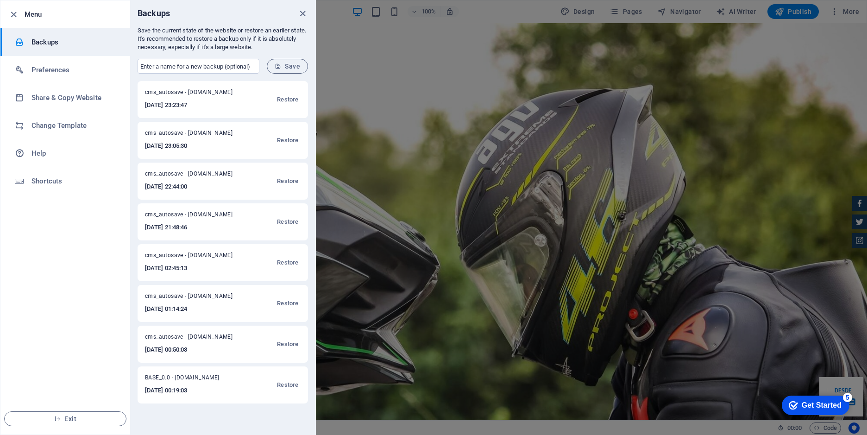
copy span "cms_autosave - stylemotosracing.com"
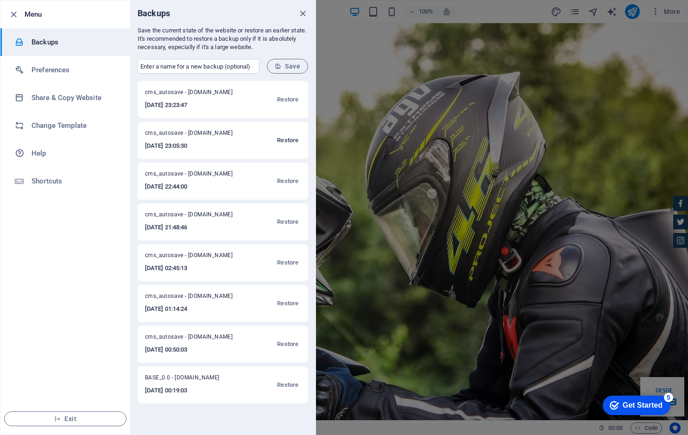
click at [288, 140] on span "Restore" at bounding box center [287, 140] width 21 height 11
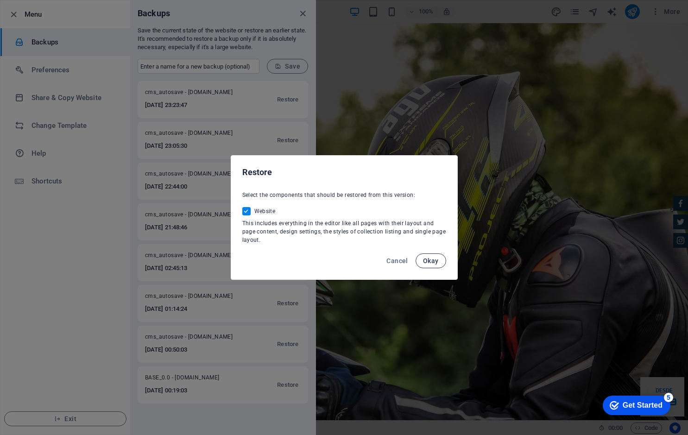
click at [425, 259] on span "Okay" at bounding box center [431, 260] width 16 height 7
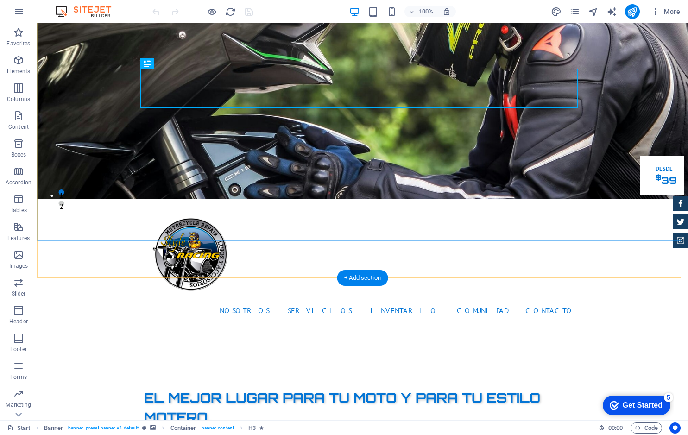
scroll to position [232, 0]
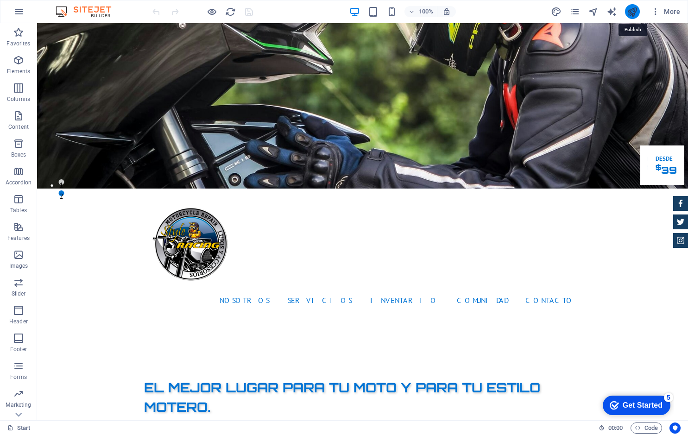
click at [633, 12] on icon "publish" at bounding box center [632, 11] width 11 height 11
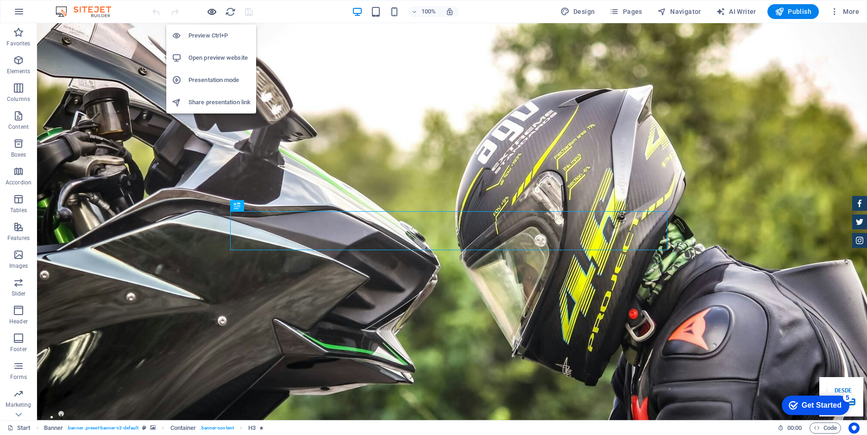
click at [212, 13] on icon "button" at bounding box center [212, 11] width 11 height 11
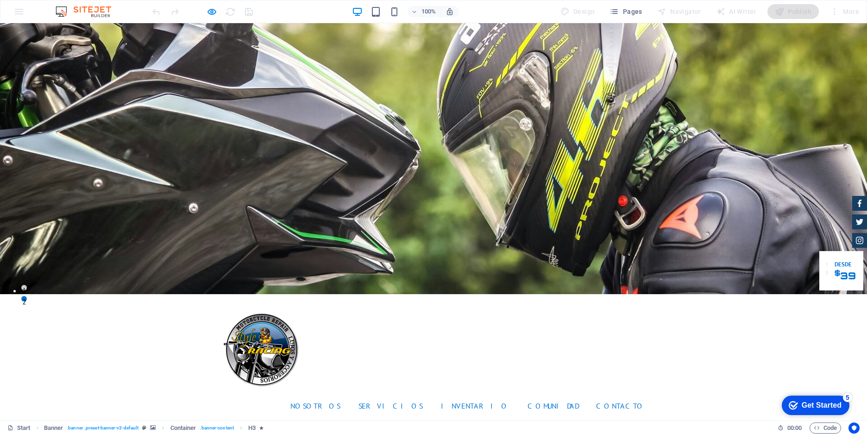
scroll to position [139, 0]
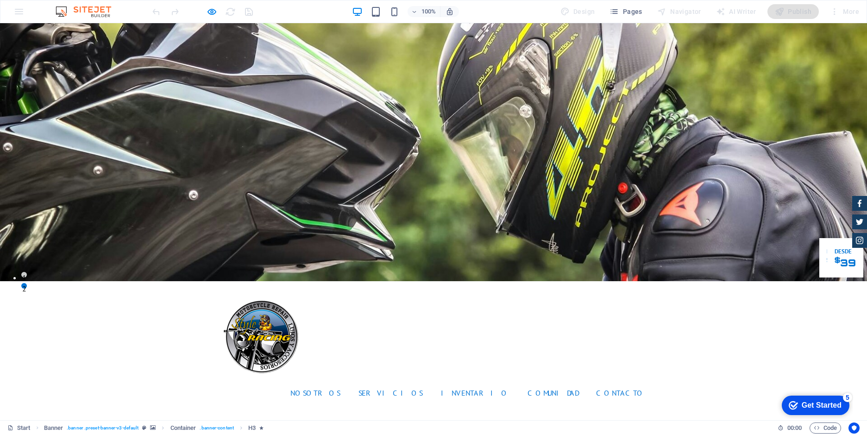
click at [688, 398] on div "checkmark Get Started 5" at bounding box center [816, 405] width 68 height 19
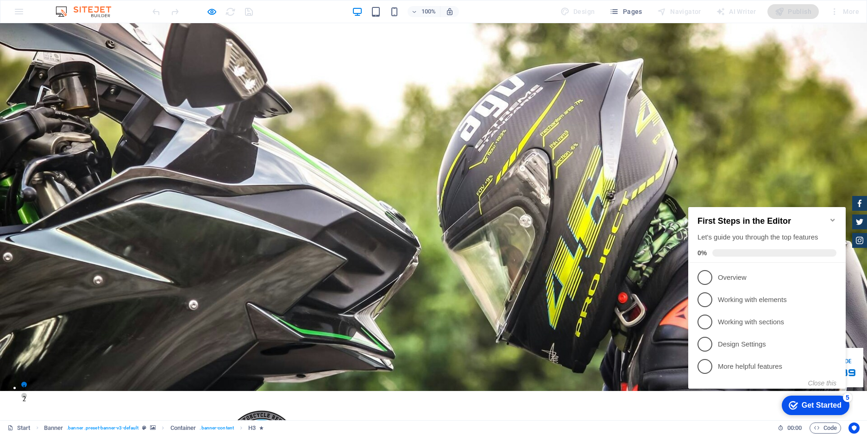
scroll to position [0, 0]
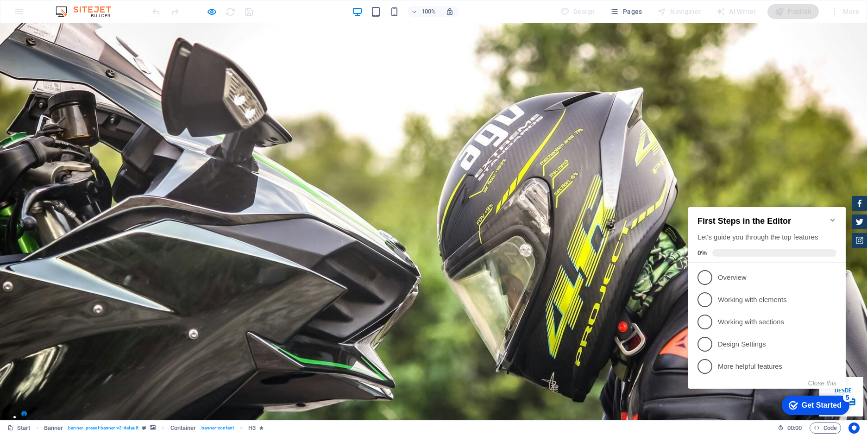
click at [249, 13] on div at bounding box center [203, 11] width 104 height 15
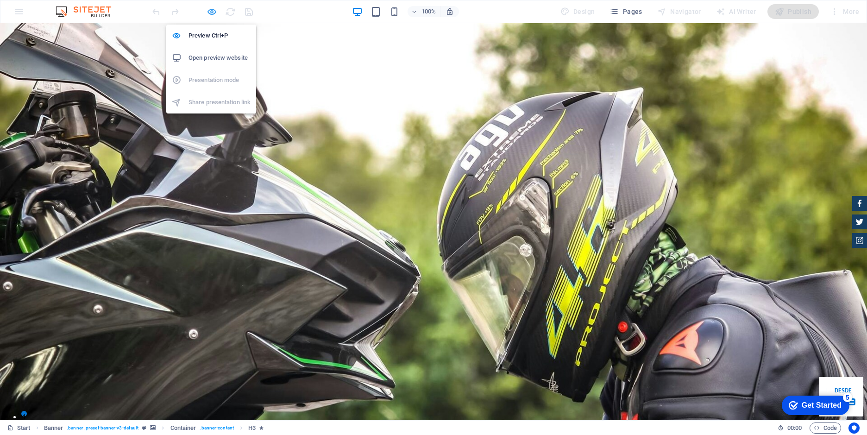
click at [211, 14] on icon "button" at bounding box center [212, 11] width 11 height 11
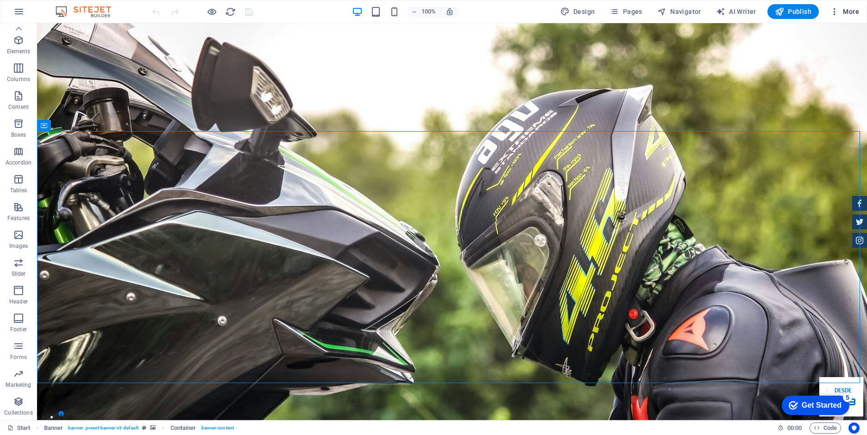
click at [688, 12] on icon "button" at bounding box center [834, 11] width 9 height 9
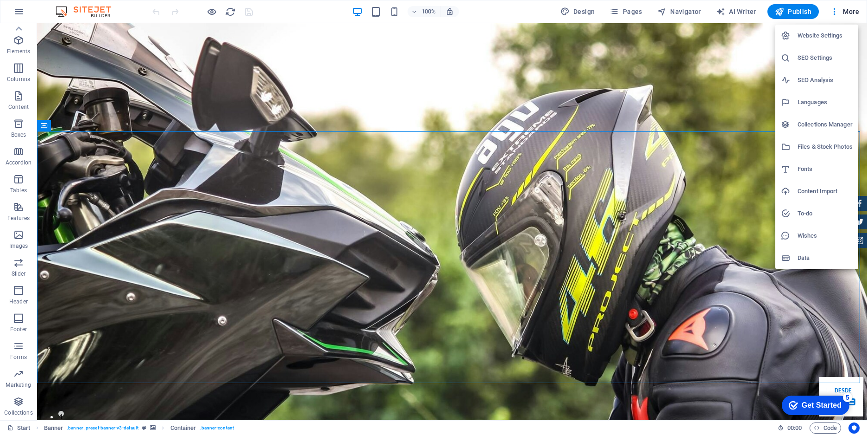
click at [679, 61] on div at bounding box center [433, 217] width 867 height 435
